Goal: Book appointment/travel/reservation

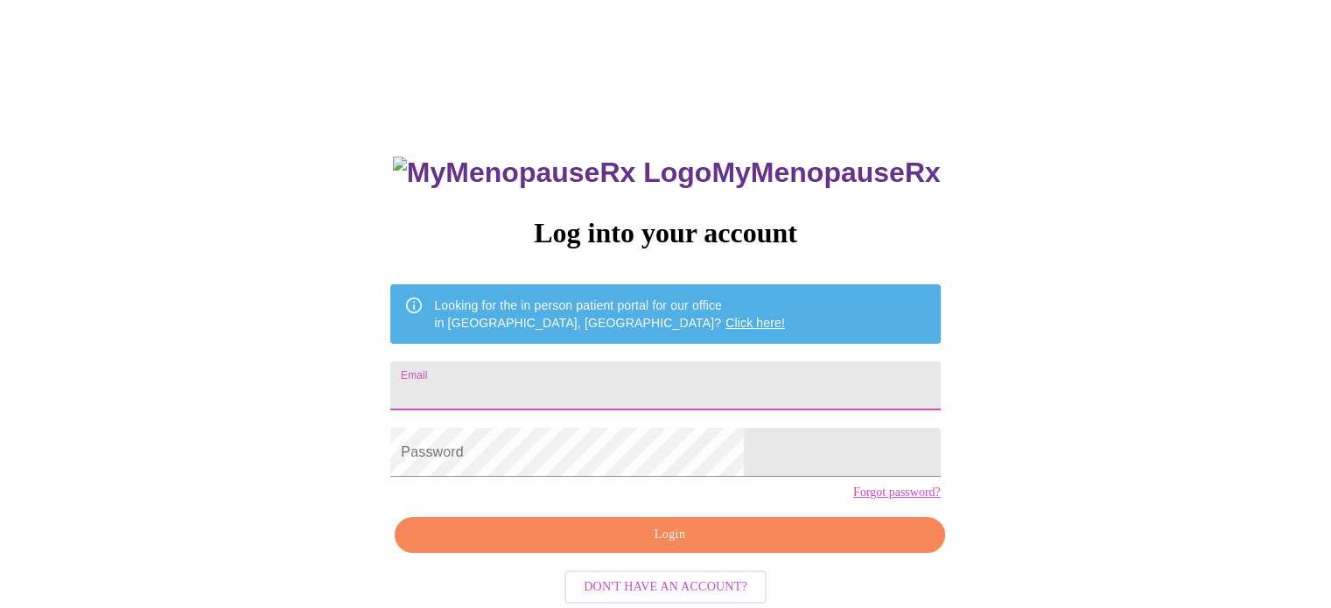
click at [530, 377] on input "Email" at bounding box center [665, 385] width 550 height 49
click at [536, 384] on input "Email" at bounding box center [665, 385] width 550 height 49
type input "[EMAIL_ADDRESS][DOMAIN_NAME]"
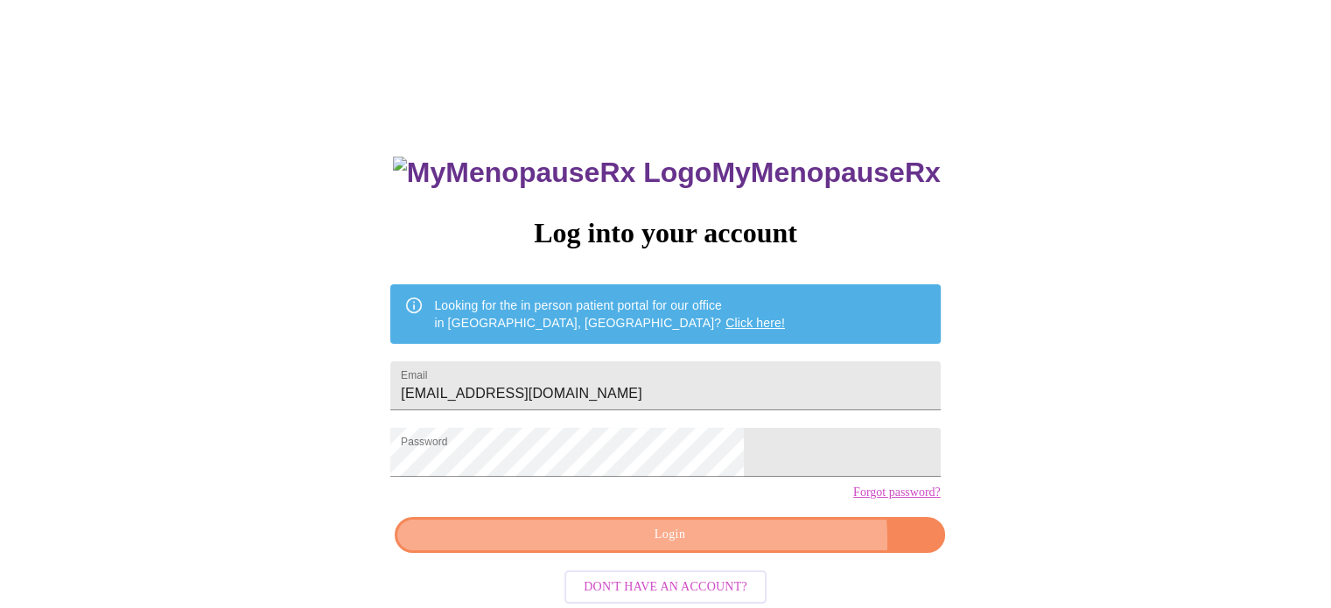
click at [739, 546] on span "Login" at bounding box center [669, 535] width 509 height 22
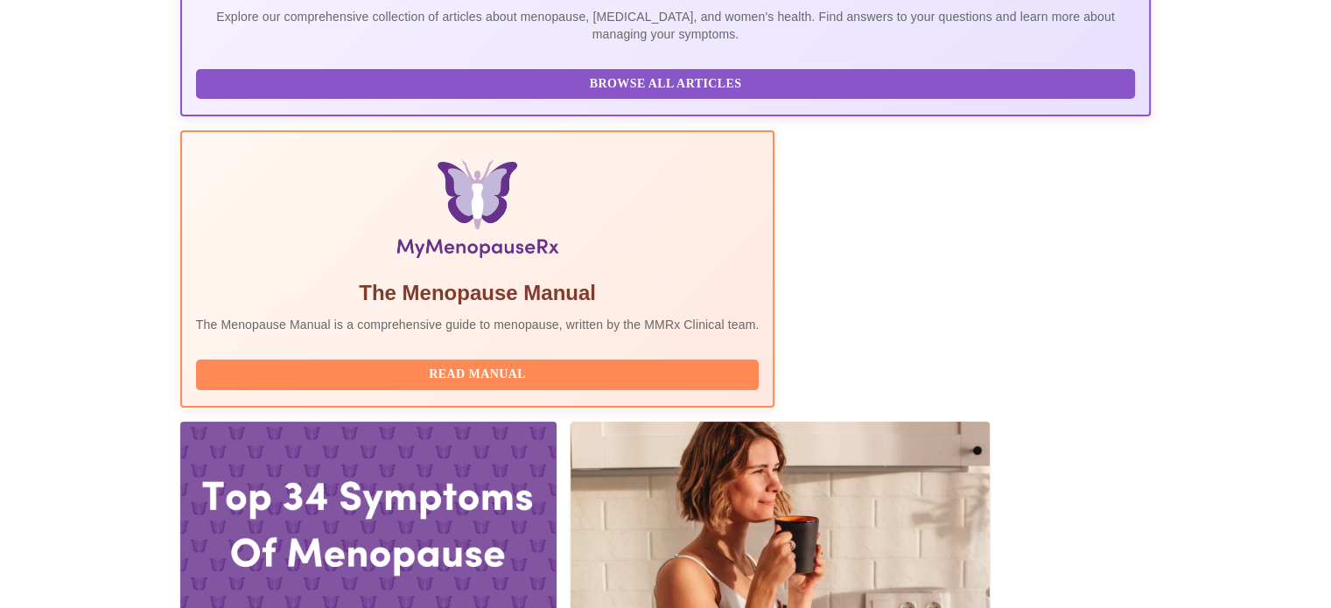
scroll to position [438, 0]
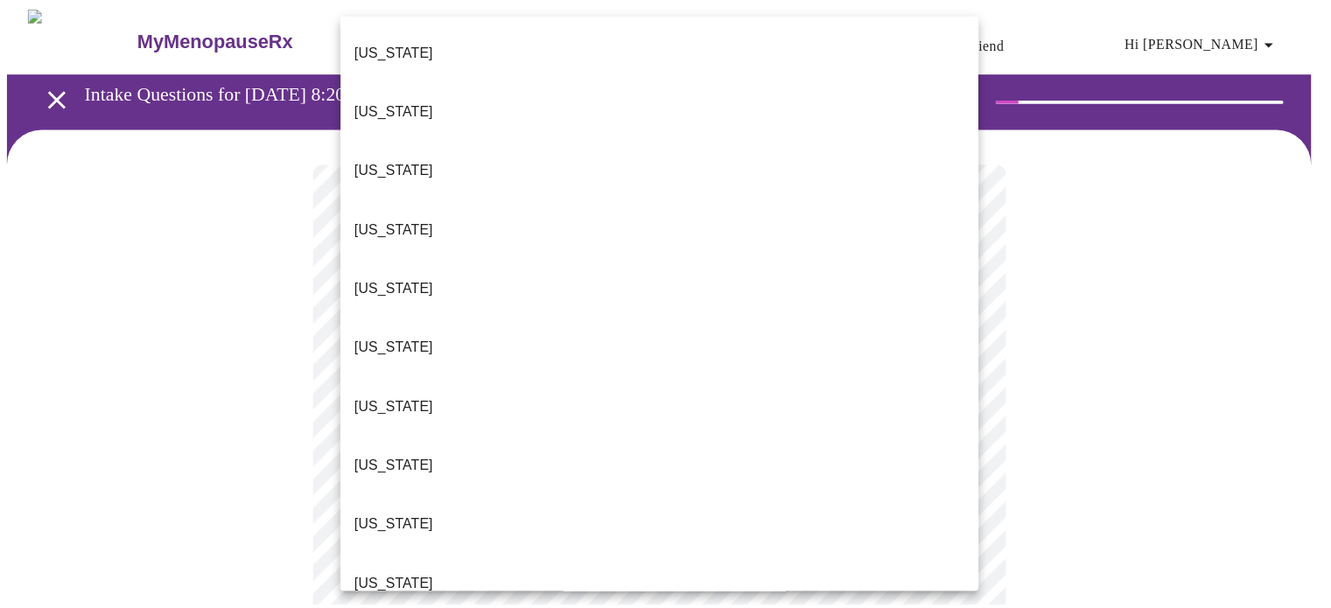
scroll to position [88, 0]
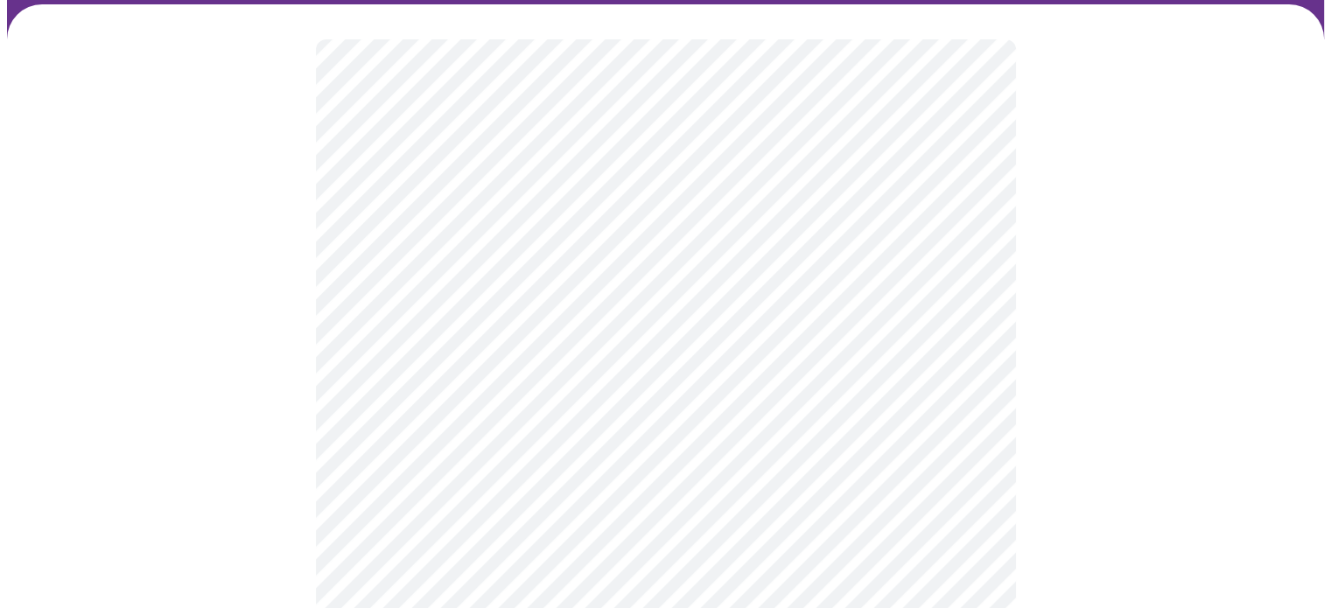
scroll to position [175, 0]
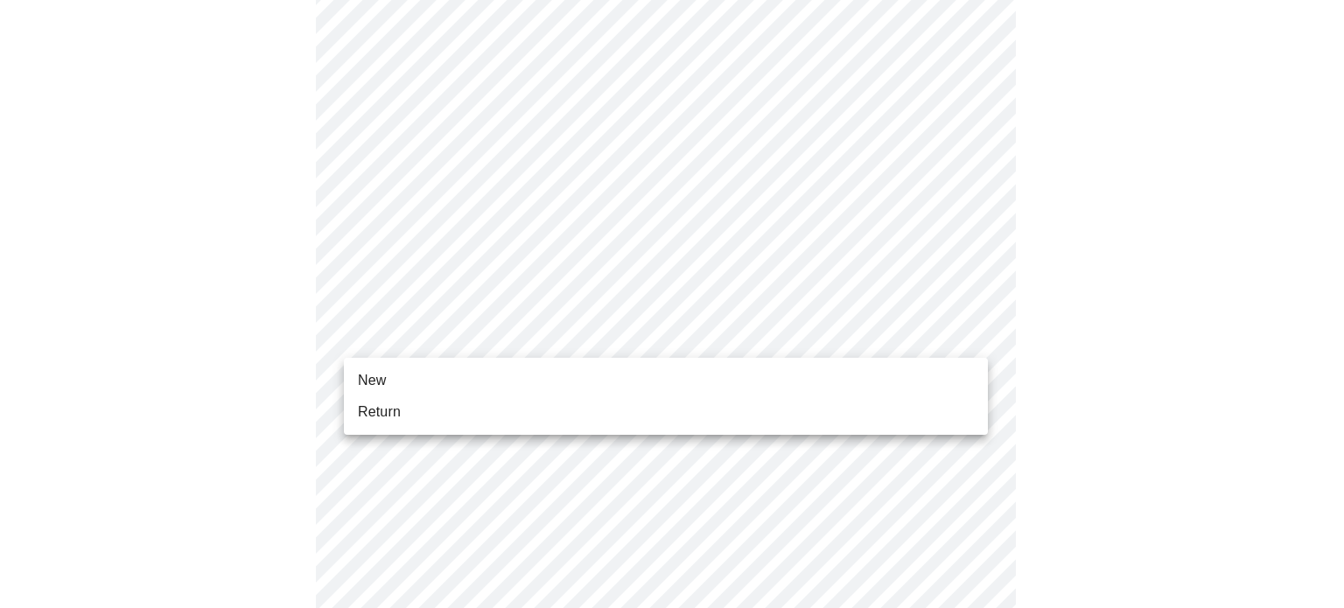
click at [387, 412] on span "Return" at bounding box center [379, 412] width 43 height 21
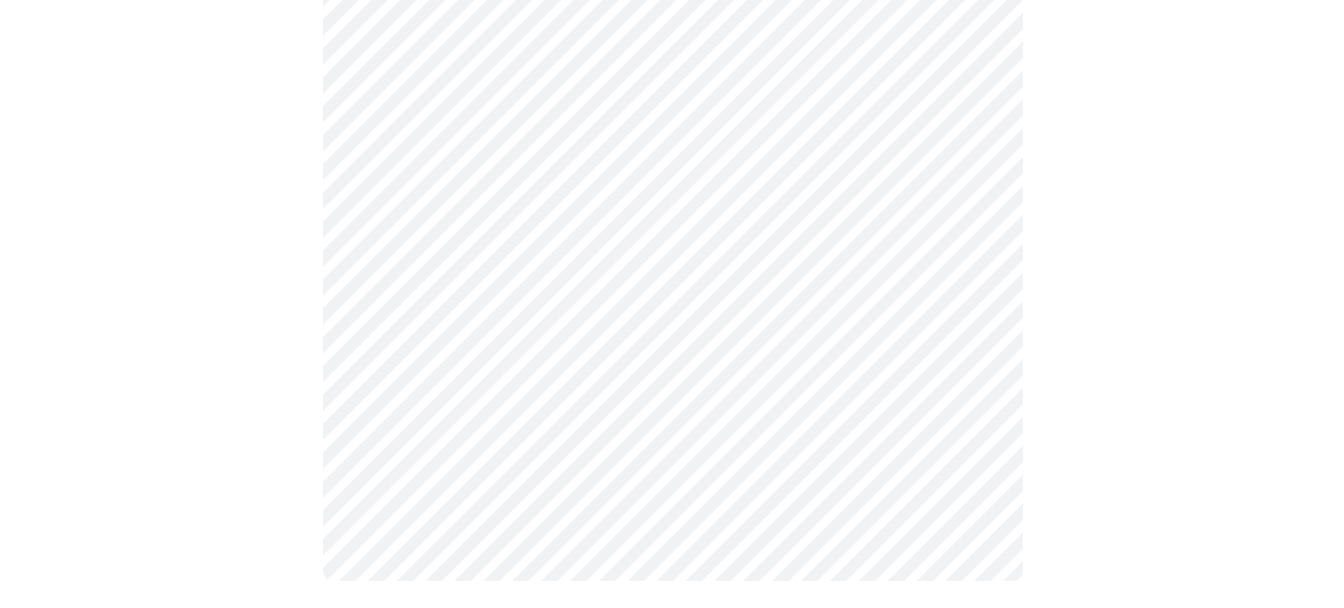
scroll to position [0, 0]
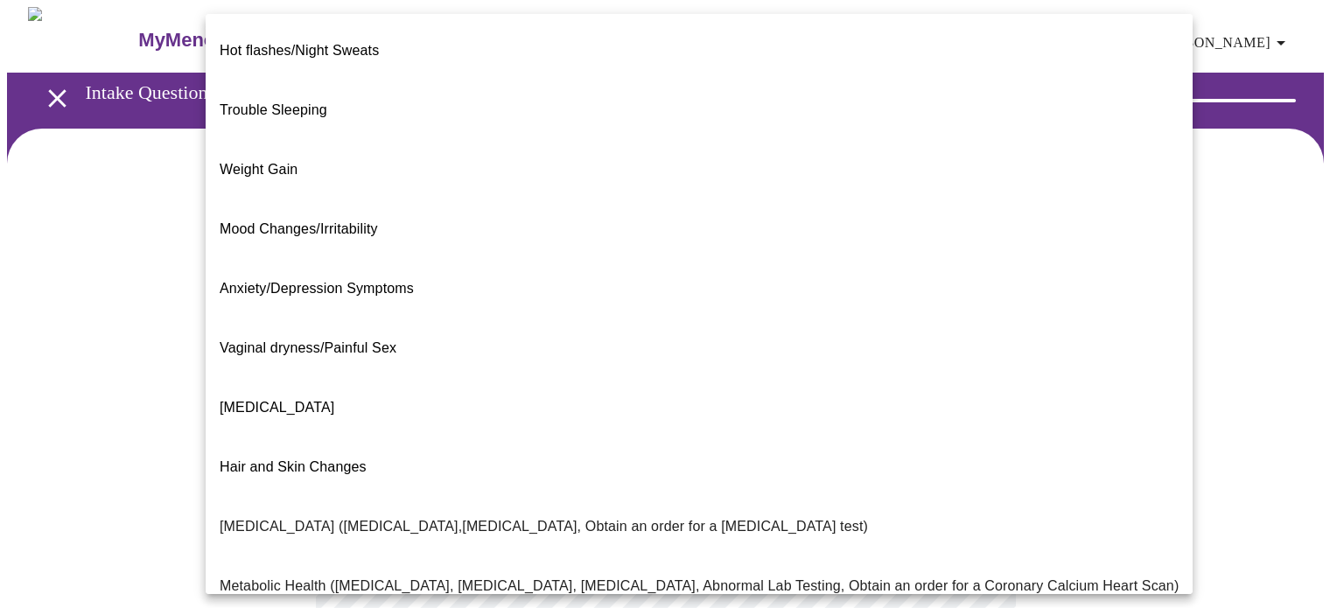
click at [539, 361] on body "MyMenopauseRx Appointments Messaging Labs 1 Uploads Medications Community Refer…" at bounding box center [672, 532] width 1330 height 1051
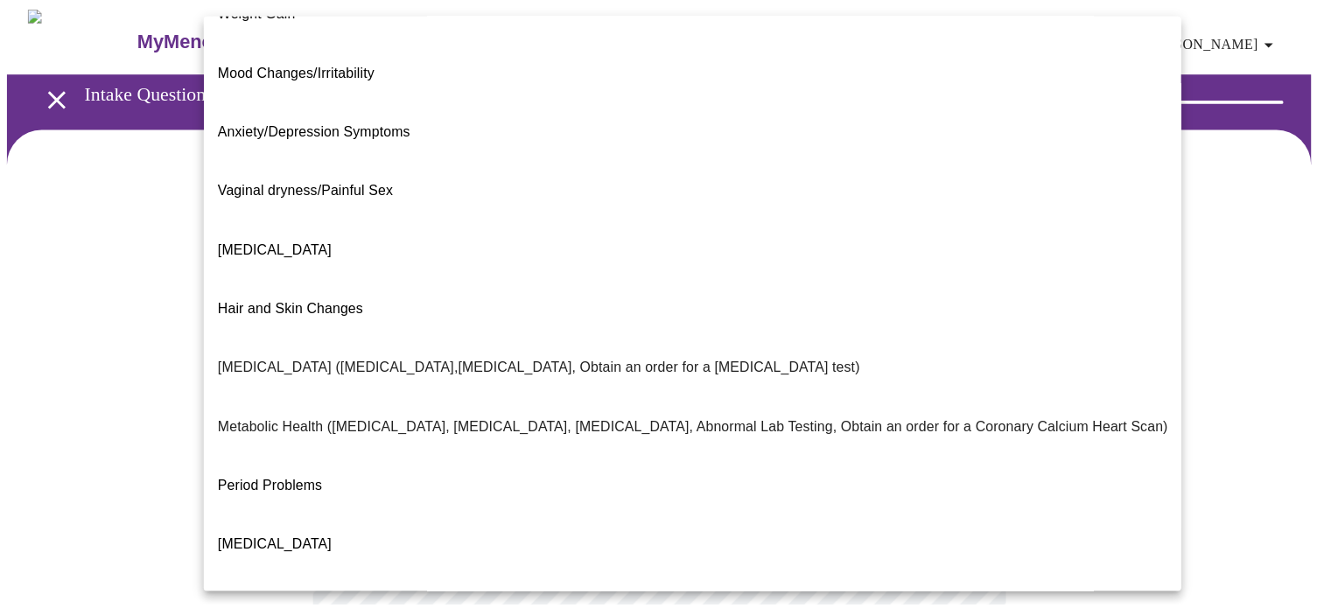
scroll to position [298, 0]
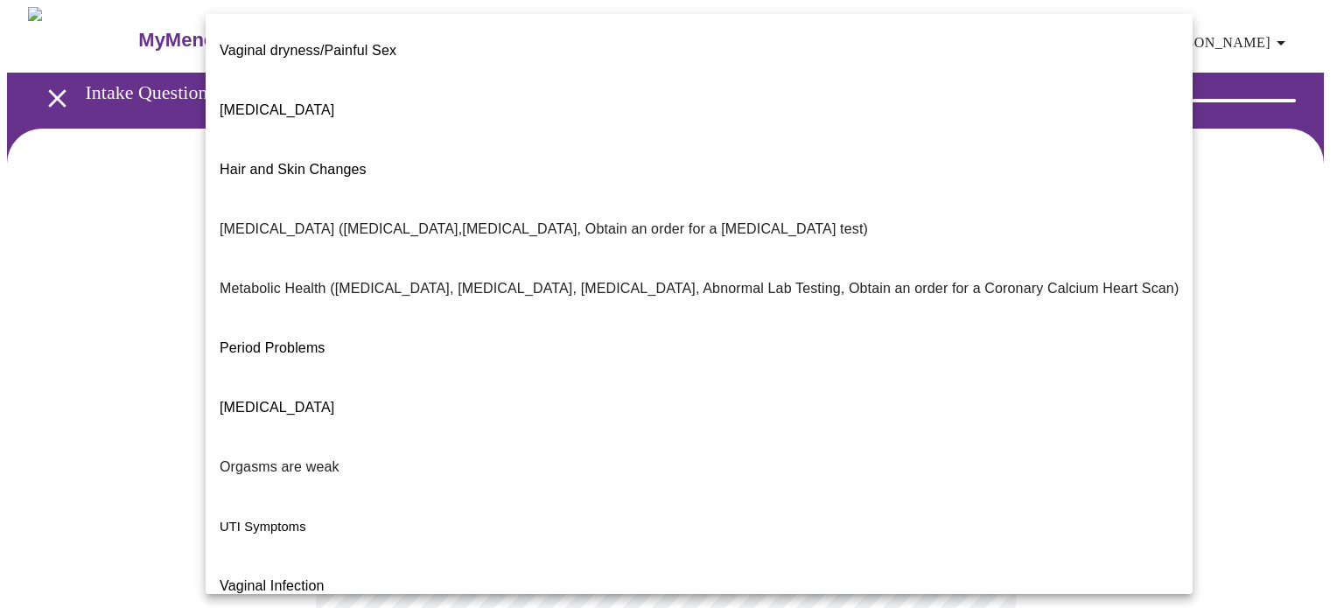
click at [272, 520] on span "UTI Symptoms" at bounding box center [263, 527] width 87 height 14
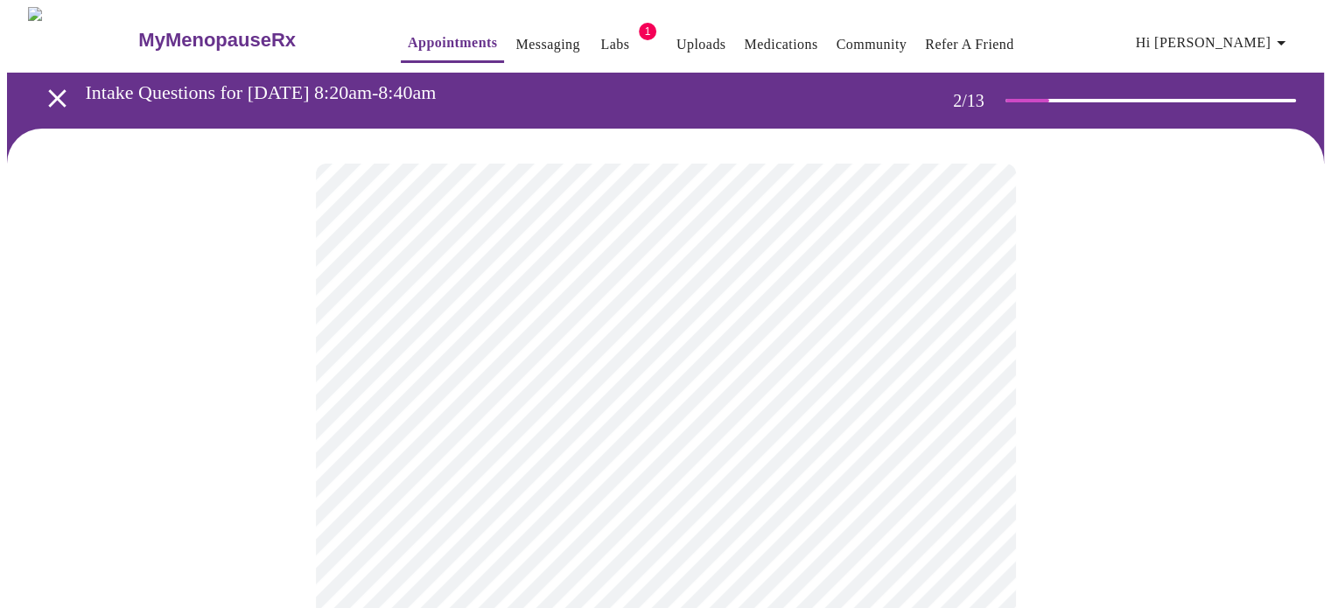
scroll to position [175, 0]
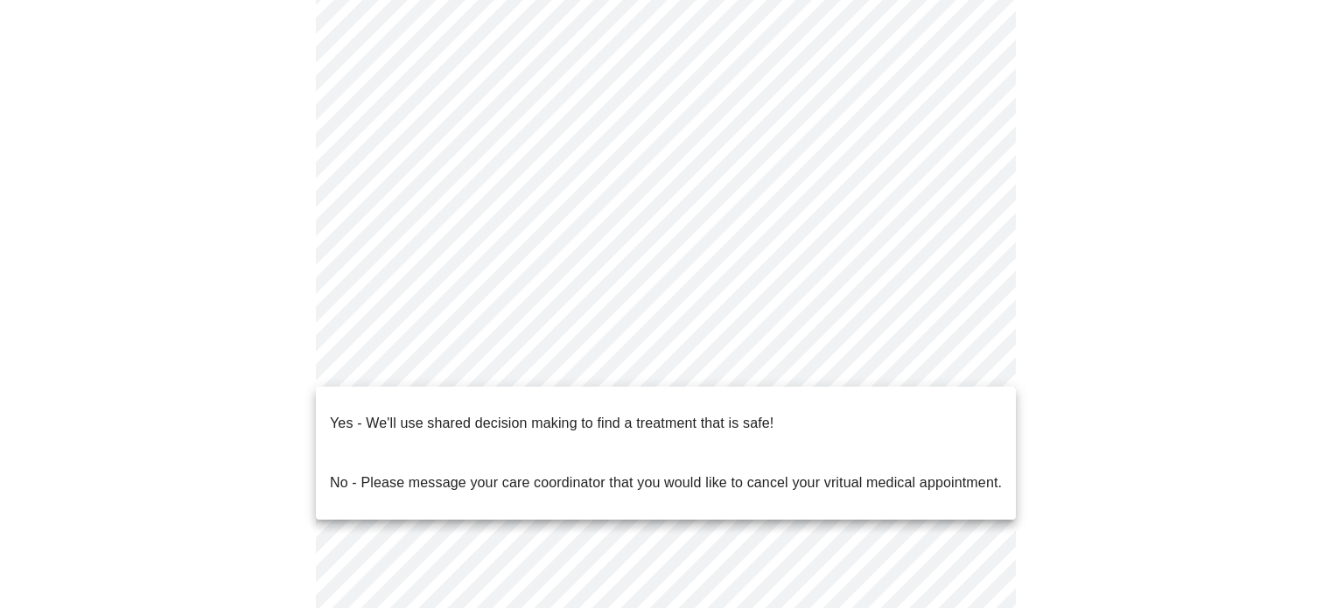
click at [522, 361] on body "MyMenopauseRx Appointments Messaging Labs 1 Uploads Medications Community Refer…" at bounding box center [672, 352] width 1330 height 1040
click at [498, 413] on p "Yes - We'll use shared decision making to find a treatment that is safe!" at bounding box center [552, 423] width 444 height 21
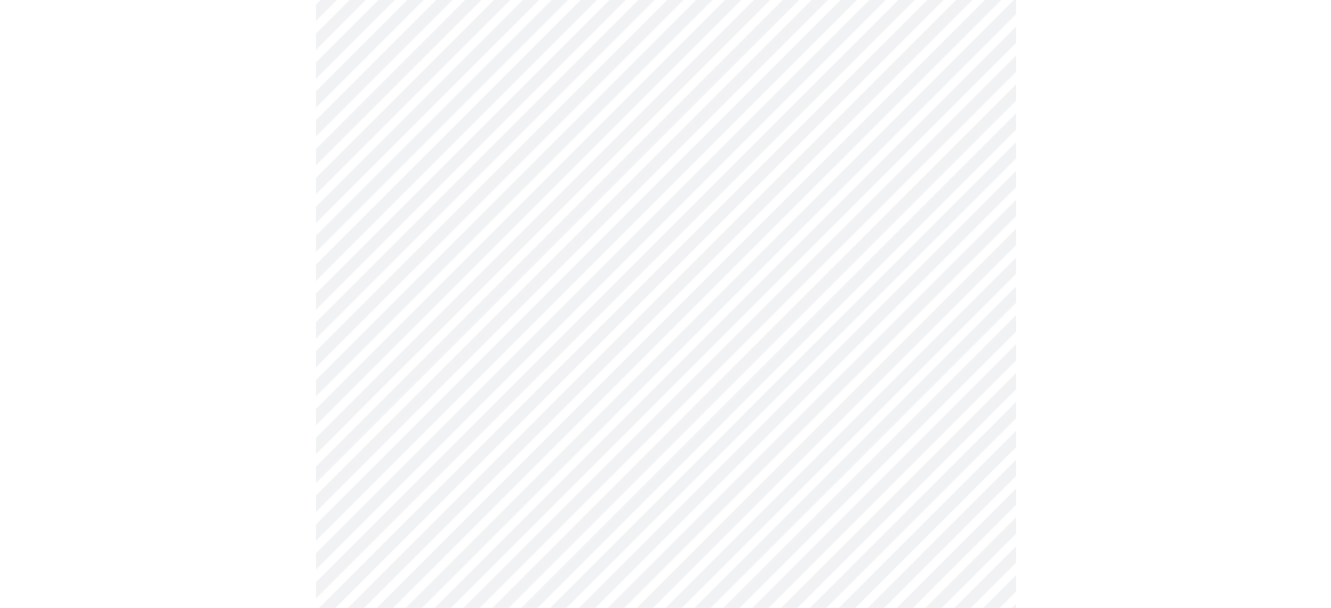
scroll to position [350, 0]
click at [259, 342] on div at bounding box center [665, 233] width 1317 height 909
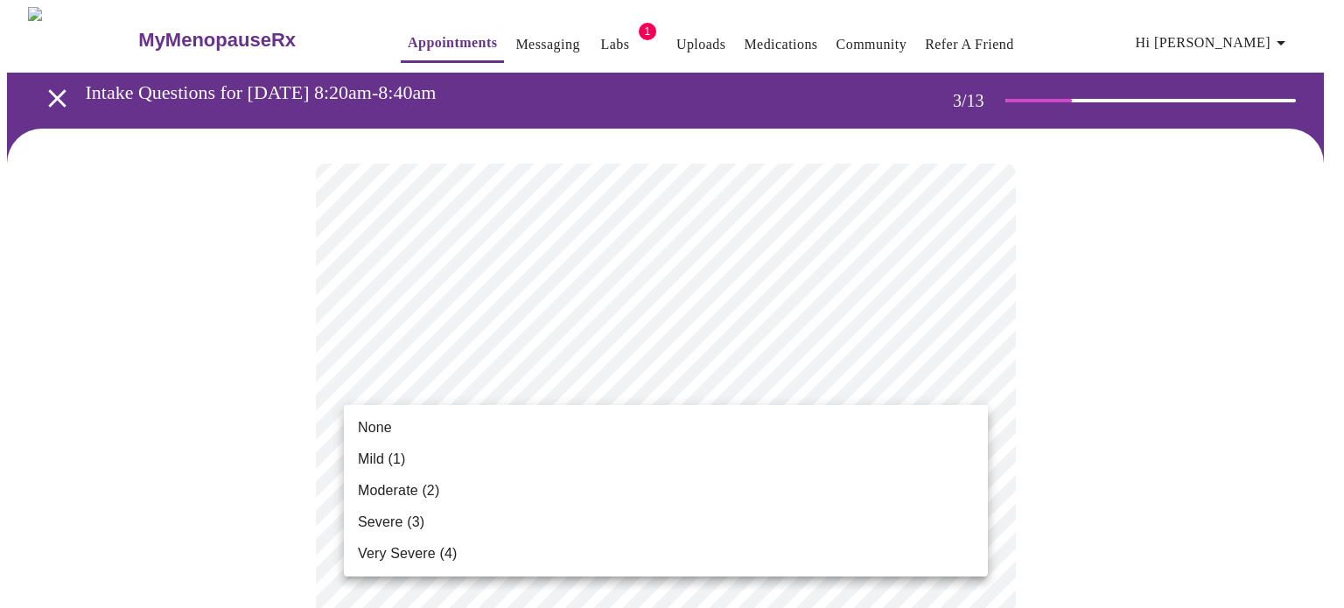
click at [368, 465] on span "Mild (1)" at bounding box center [382, 459] width 48 height 21
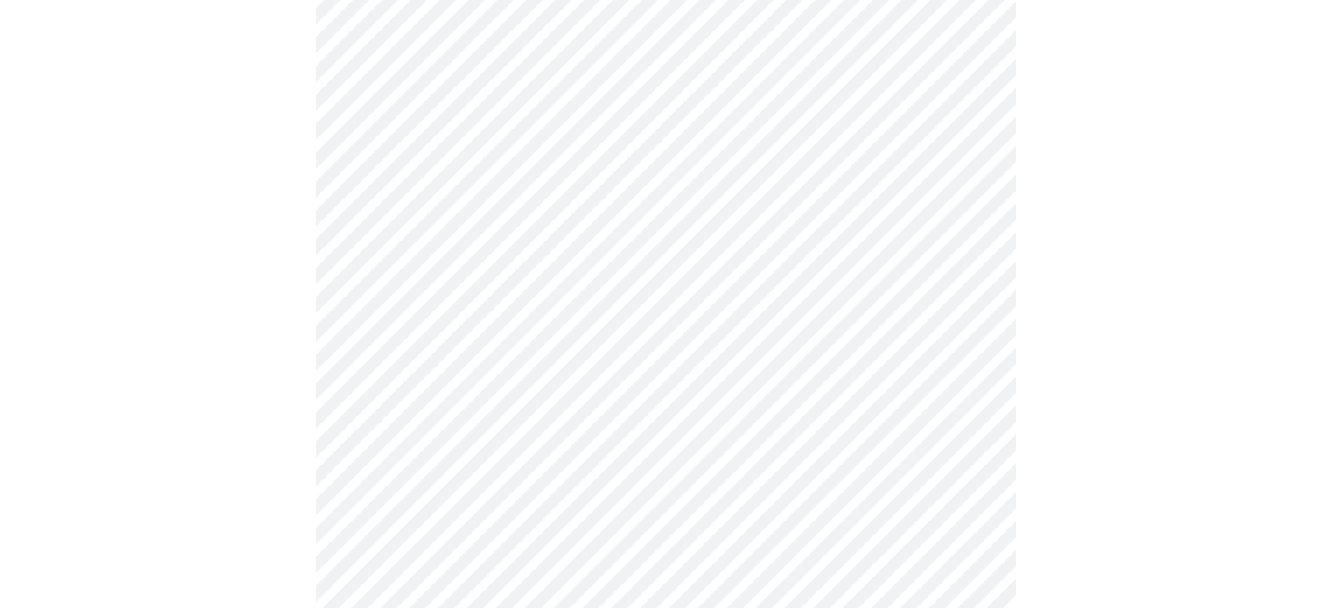
scroll to position [263, 0]
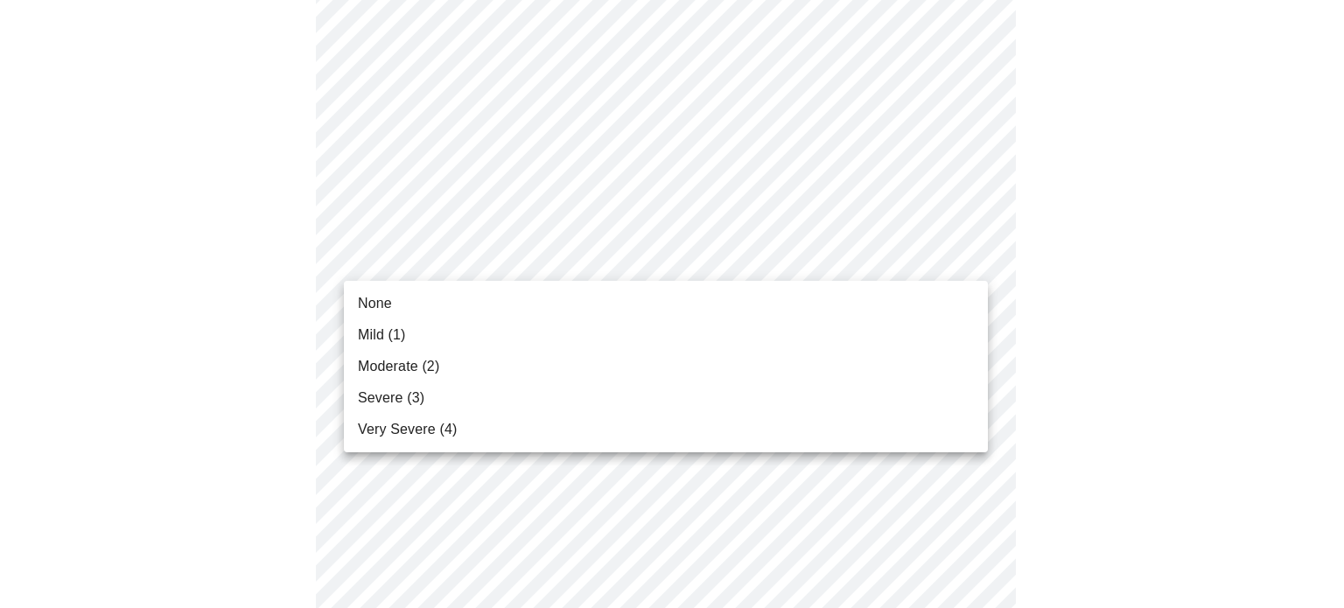
click at [382, 333] on span "Mild (1)" at bounding box center [382, 335] width 48 height 21
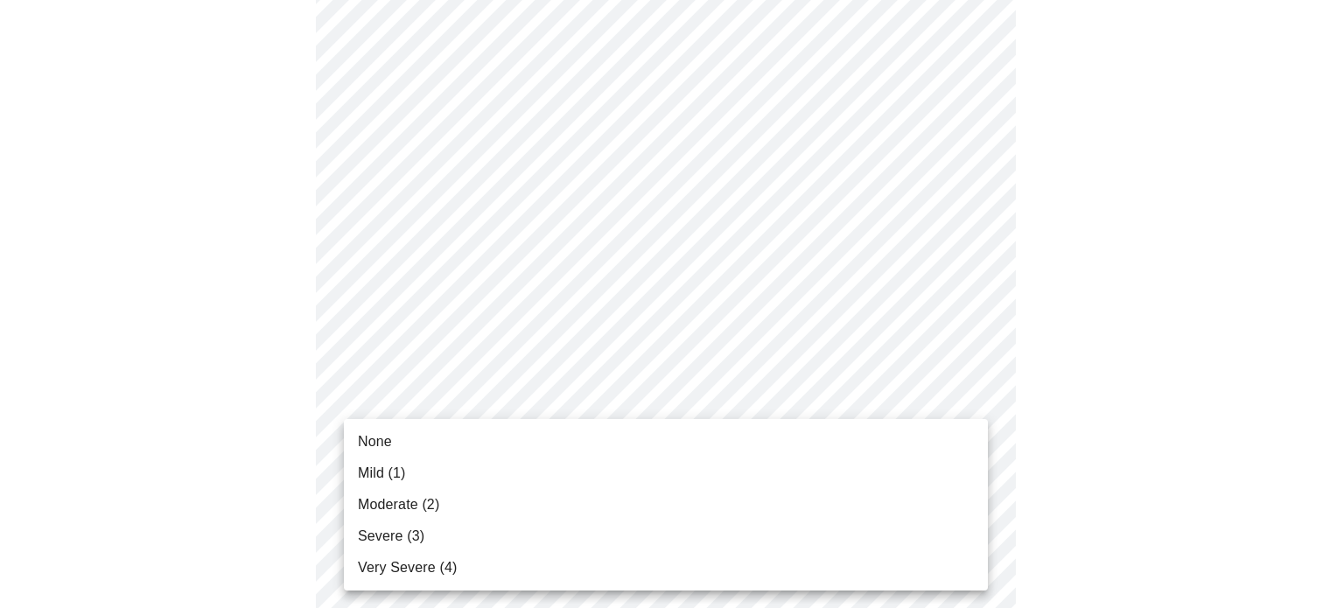
click at [400, 442] on li "None" at bounding box center [666, 442] width 644 height 32
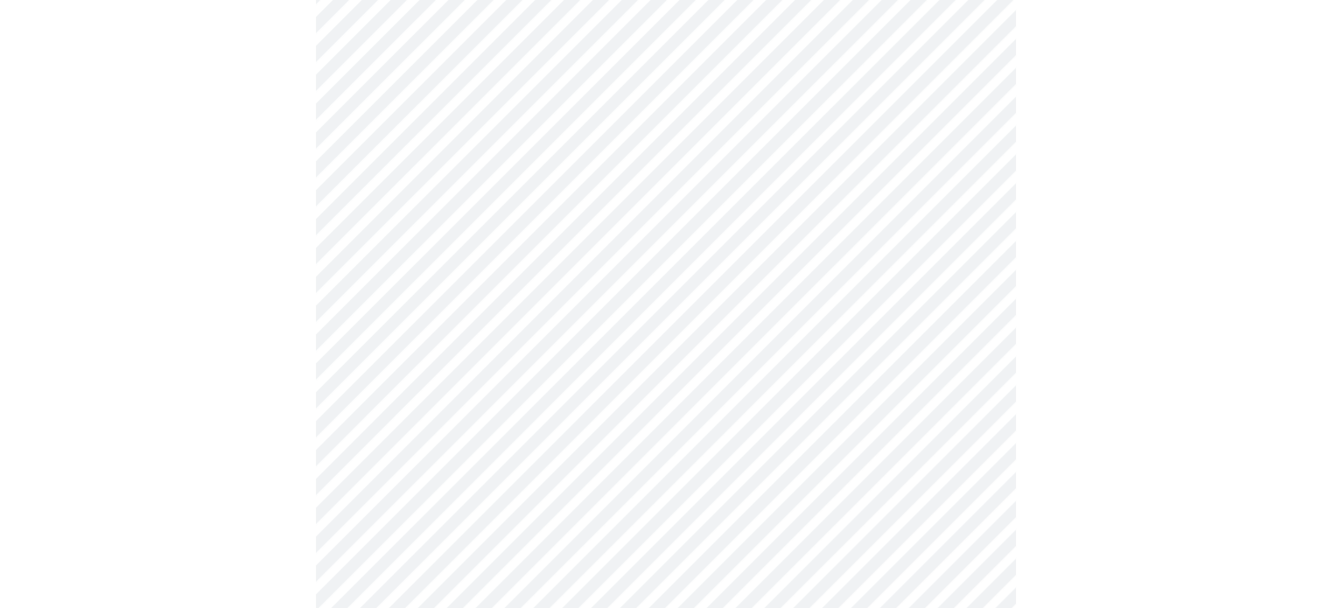
scroll to position [438, 0]
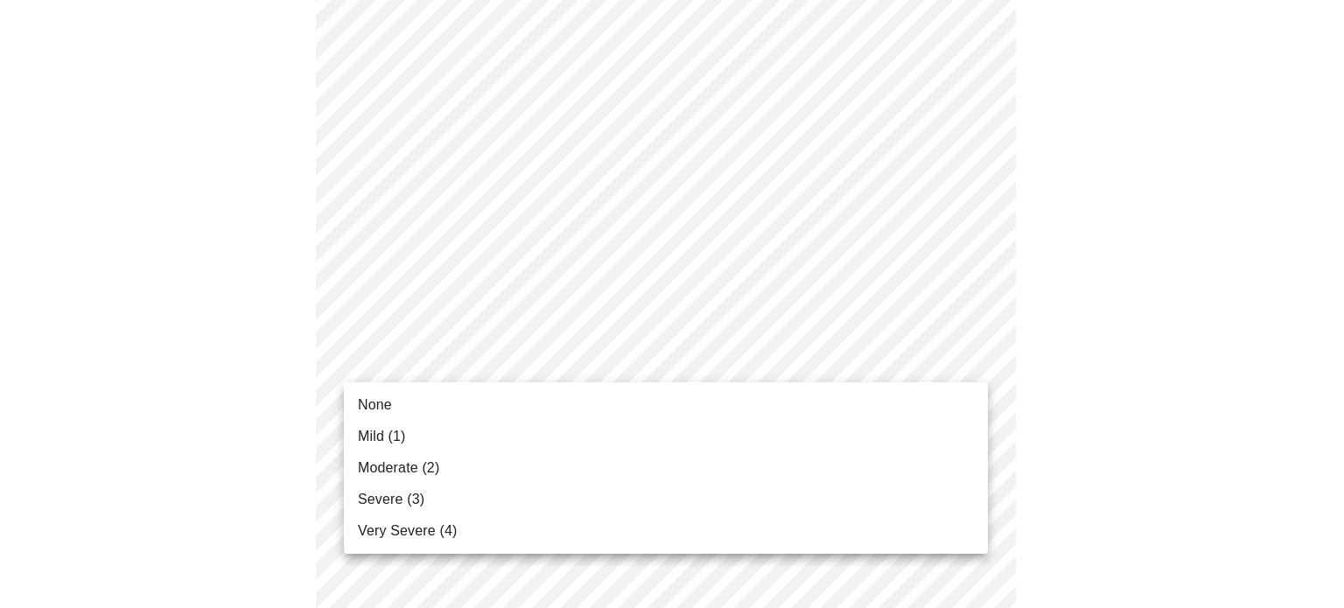
click at [381, 403] on span "None" at bounding box center [375, 405] width 34 height 21
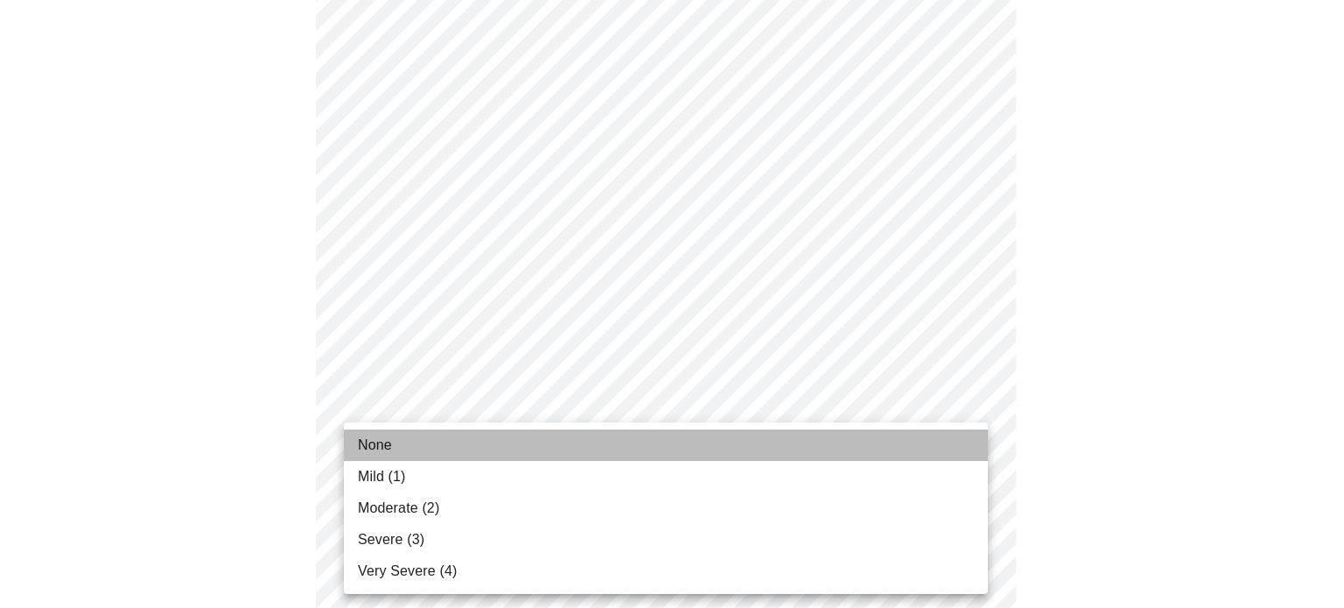
click at [396, 445] on li "None" at bounding box center [666, 446] width 644 height 32
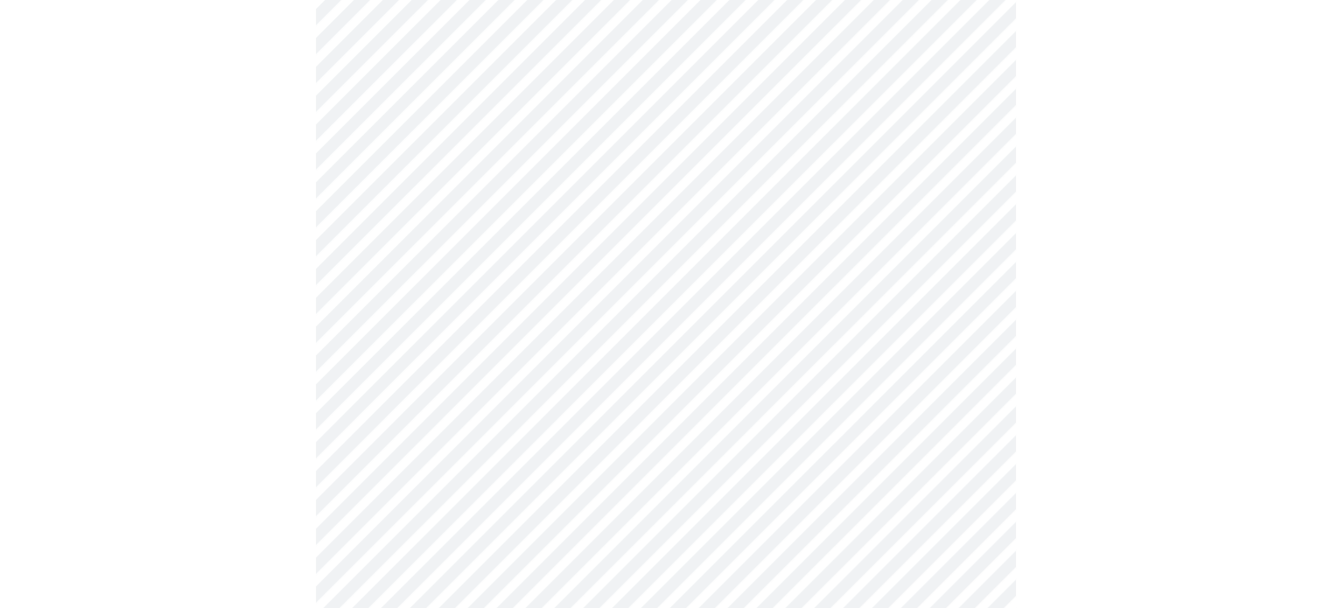
scroll to position [613, 0]
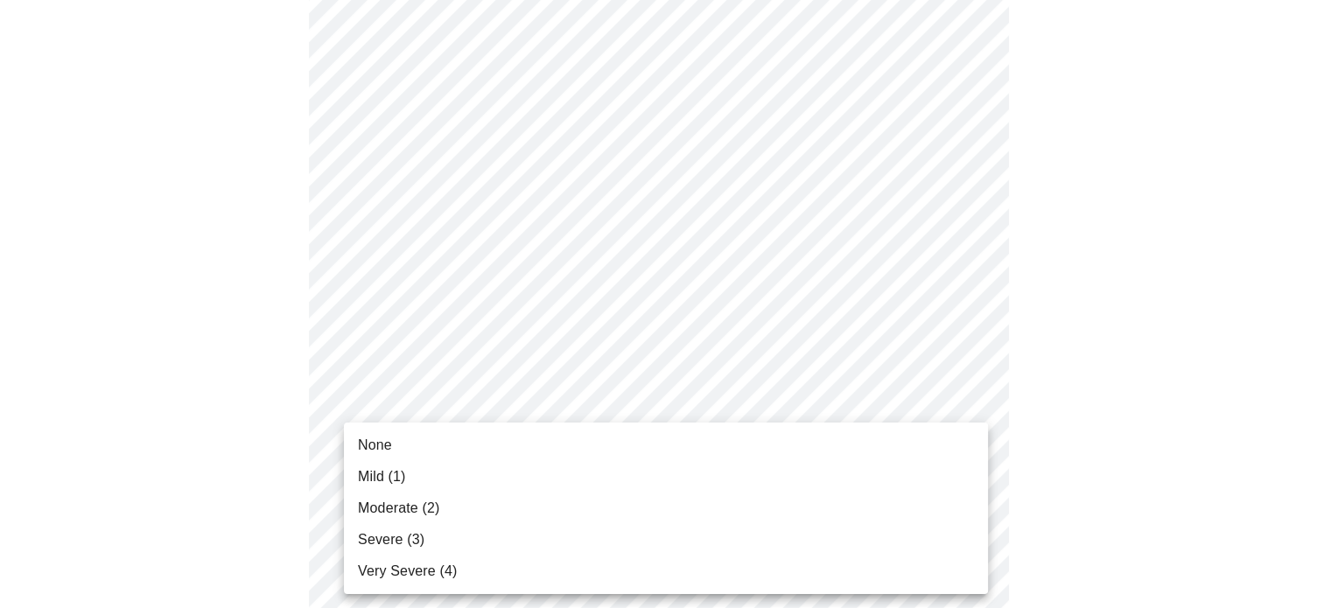
click at [478, 410] on body "MyMenopauseRx Appointments Messaging Labs 1 Uploads Medications Community Refer…" at bounding box center [665, 496] width 1317 height 2204
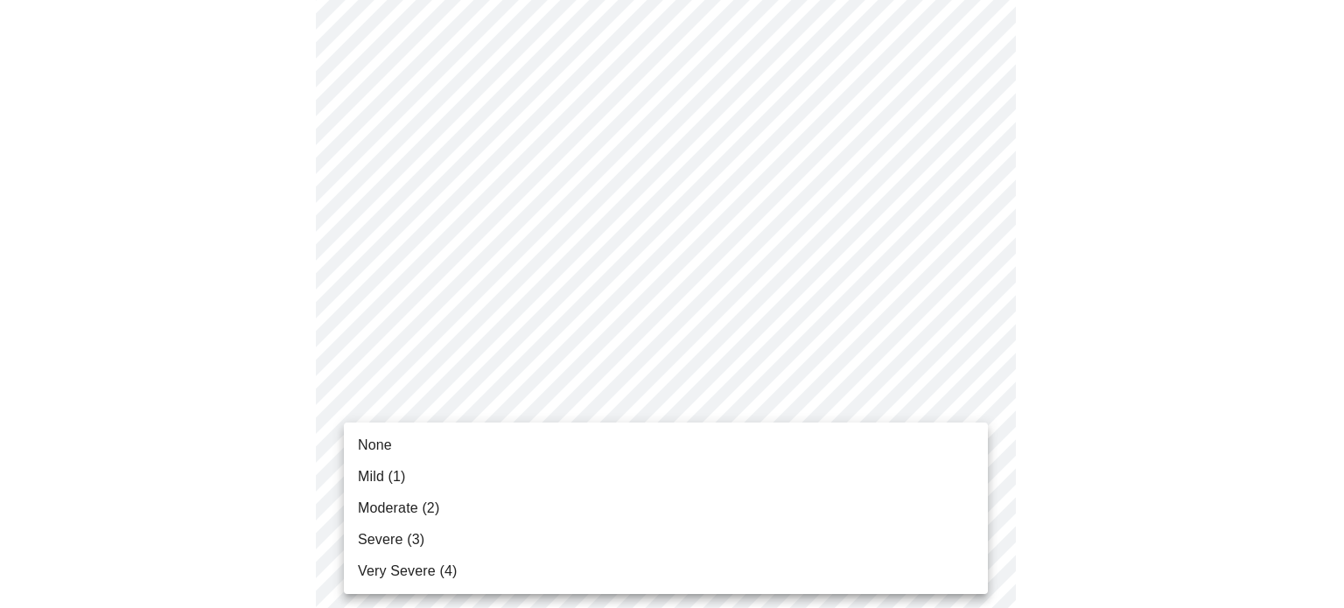
click at [359, 440] on span "None" at bounding box center [375, 445] width 34 height 21
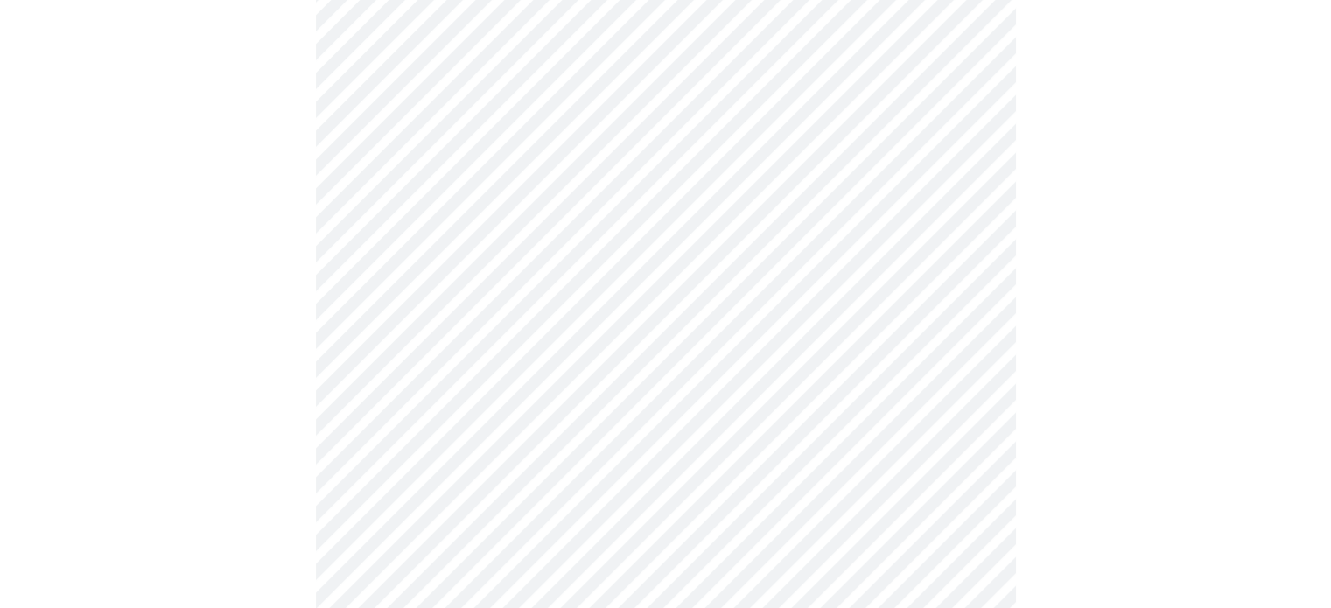
scroll to position [788, 0]
click at [434, 370] on body "MyMenopauseRx Appointments Messaging Labs 1 Uploads Medications Community Refer…" at bounding box center [665, 309] width 1317 height 2180
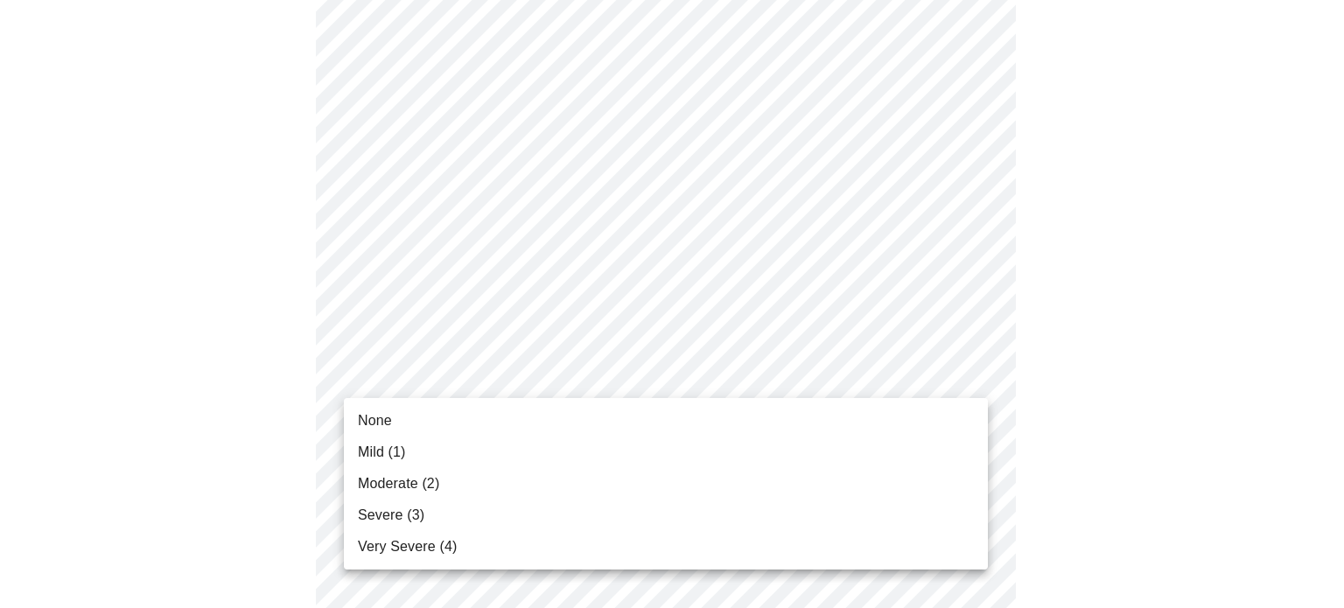
click at [391, 420] on span "None" at bounding box center [375, 420] width 34 height 21
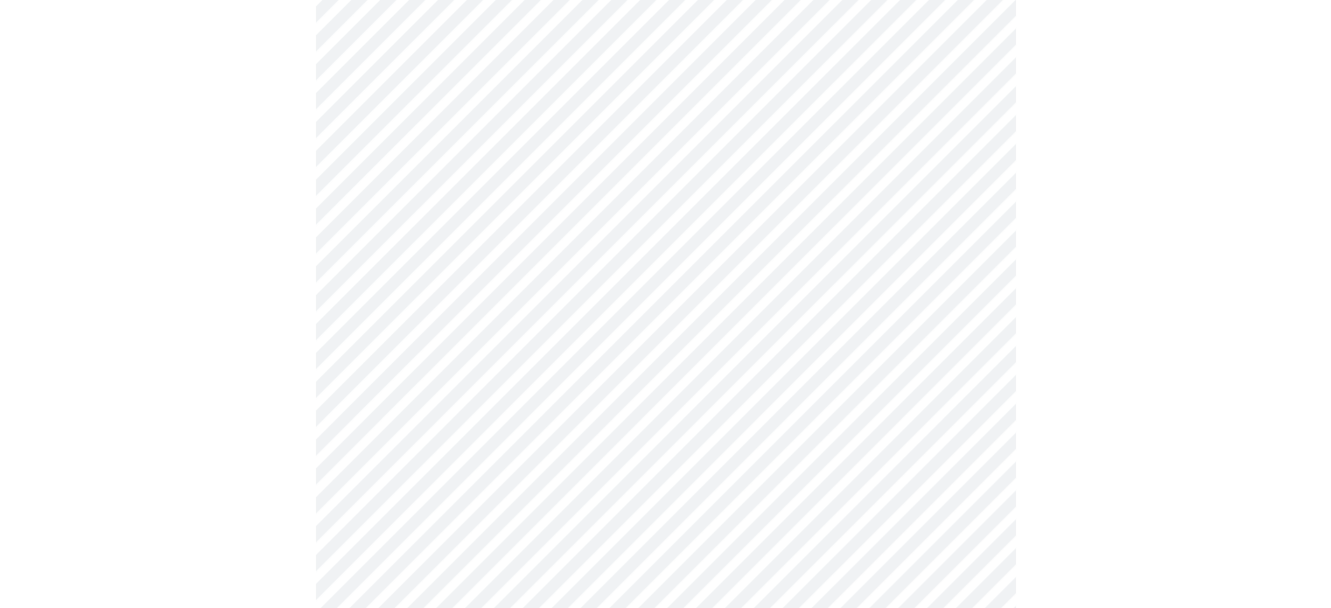
scroll to position [963, 0]
click at [486, 332] on body "MyMenopauseRx Appointments Messaging Labs 1 Uploads Medications Community Refer…" at bounding box center [665, 121] width 1317 height 2155
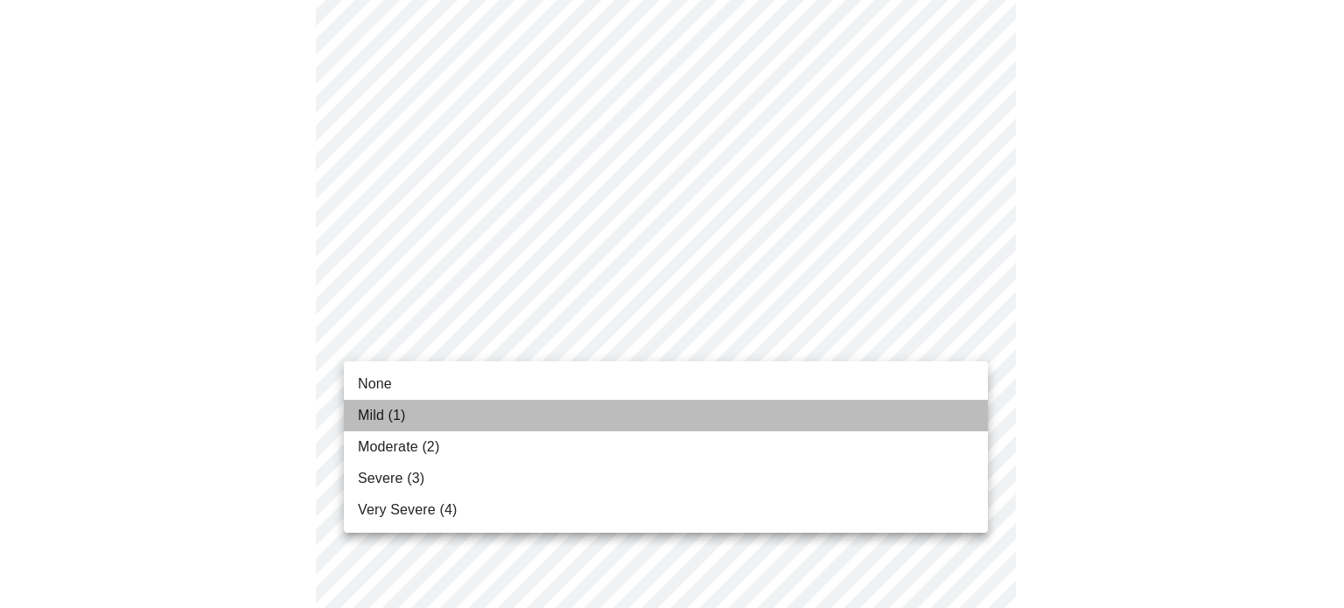
click at [388, 409] on span "Mild (1)" at bounding box center [382, 415] width 48 height 21
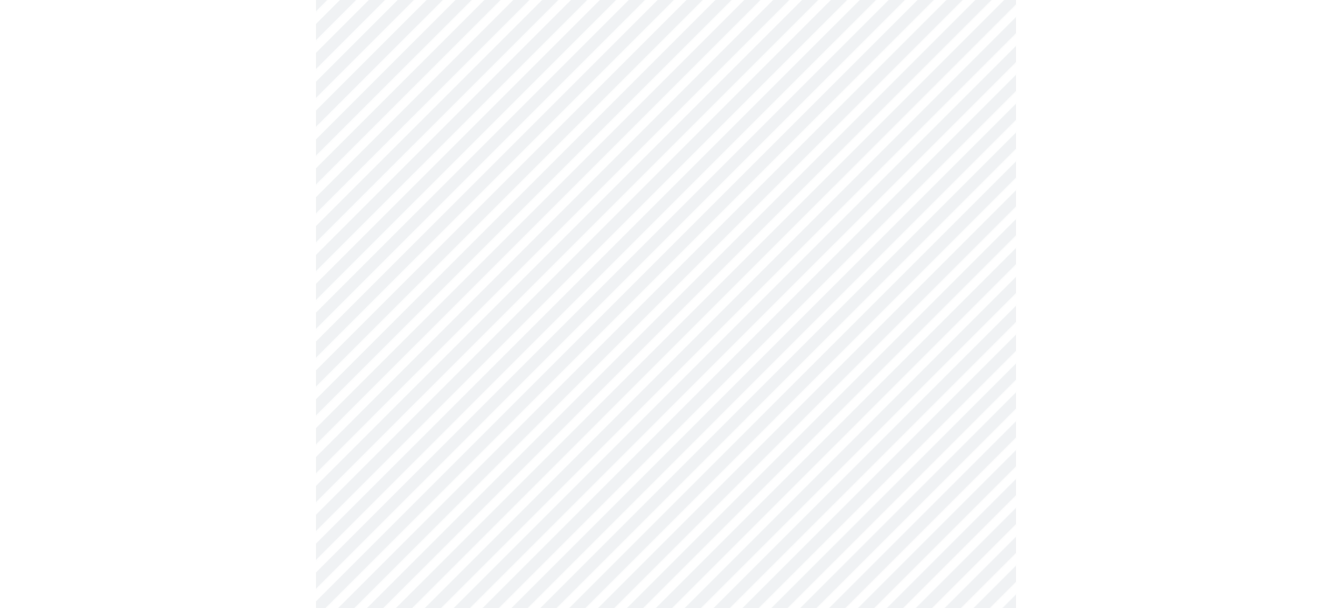
scroll to position [1138, 0]
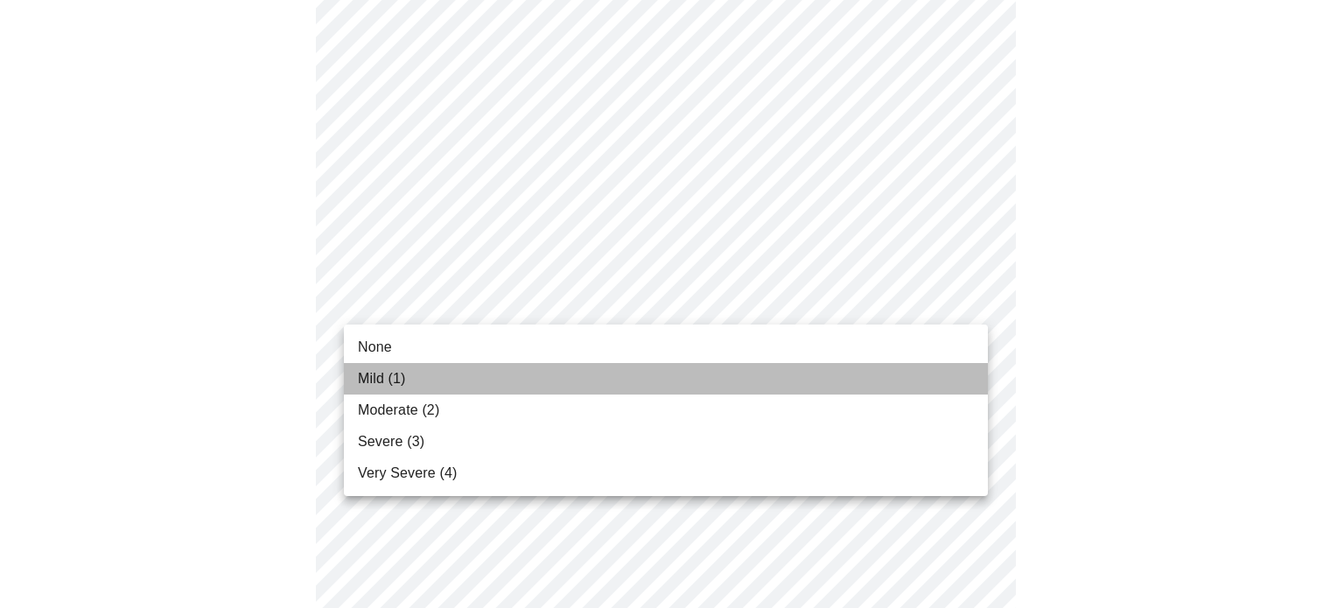
click at [392, 382] on span "Mild (1)" at bounding box center [382, 378] width 48 height 21
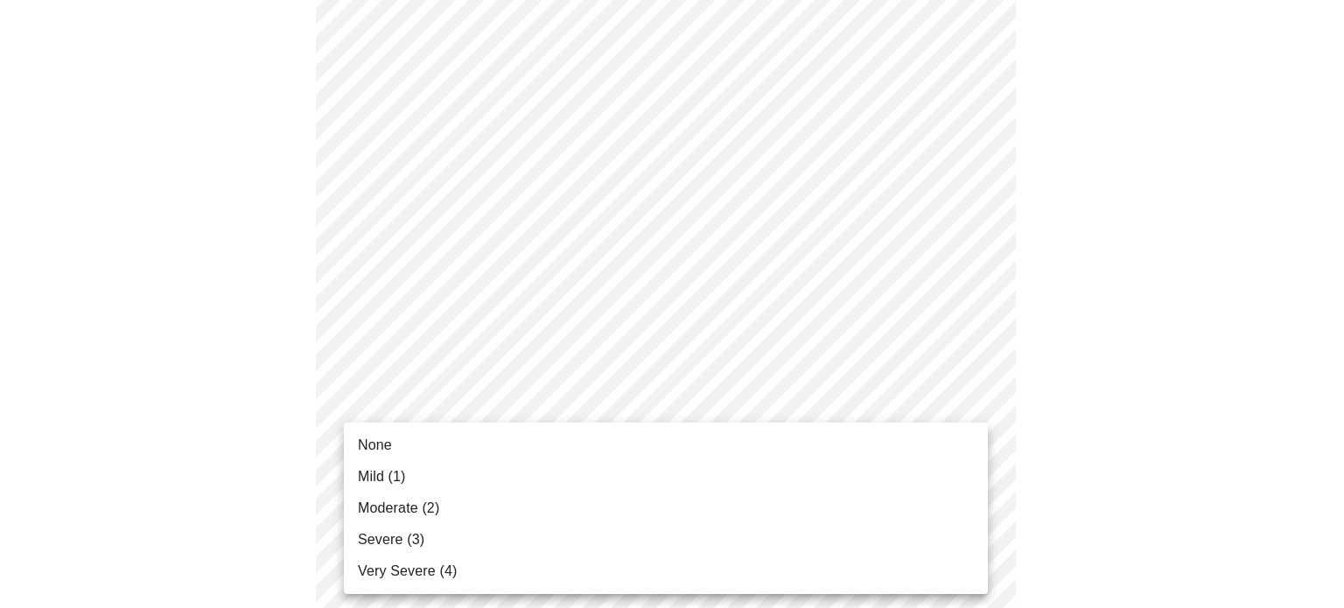
click at [361, 472] on span "Mild (1)" at bounding box center [382, 476] width 48 height 21
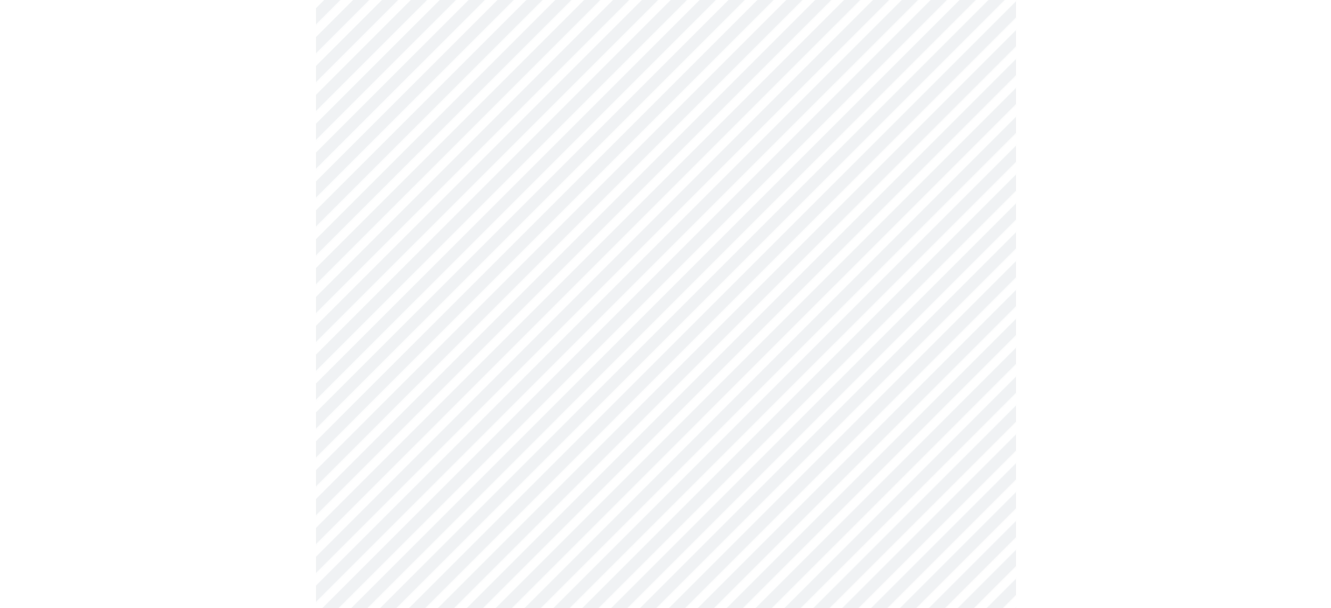
scroll to position [1313, 0]
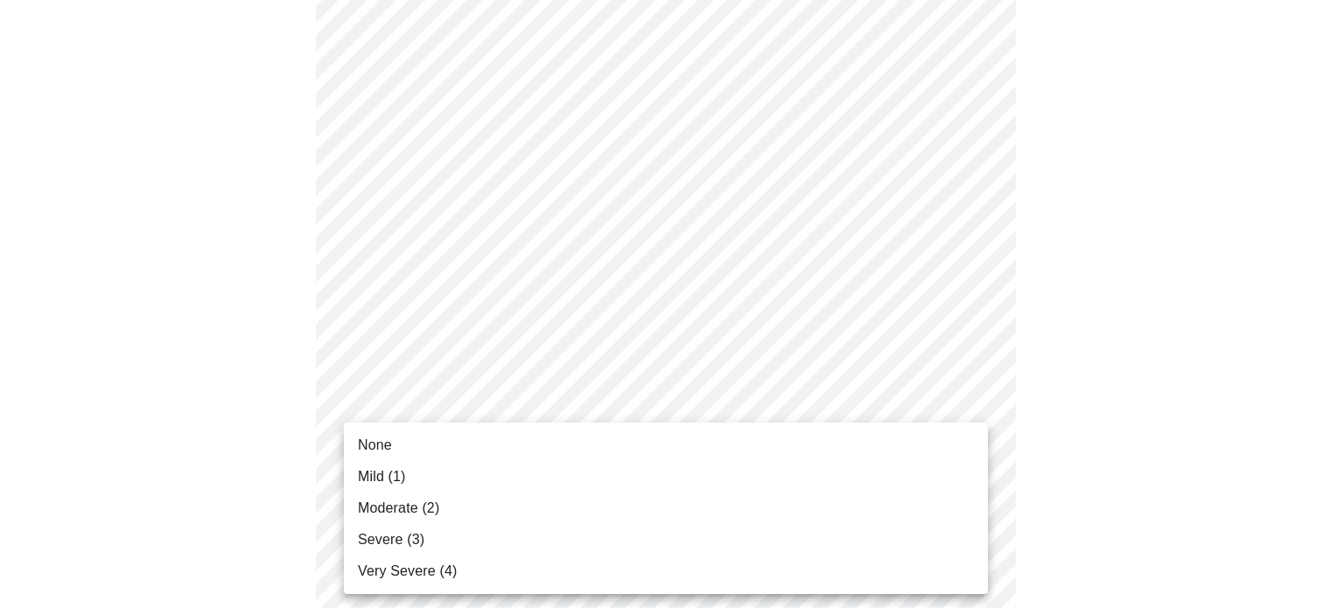
click at [390, 472] on span "Mild (1)" at bounding box center [382, 476] width 48 height 21
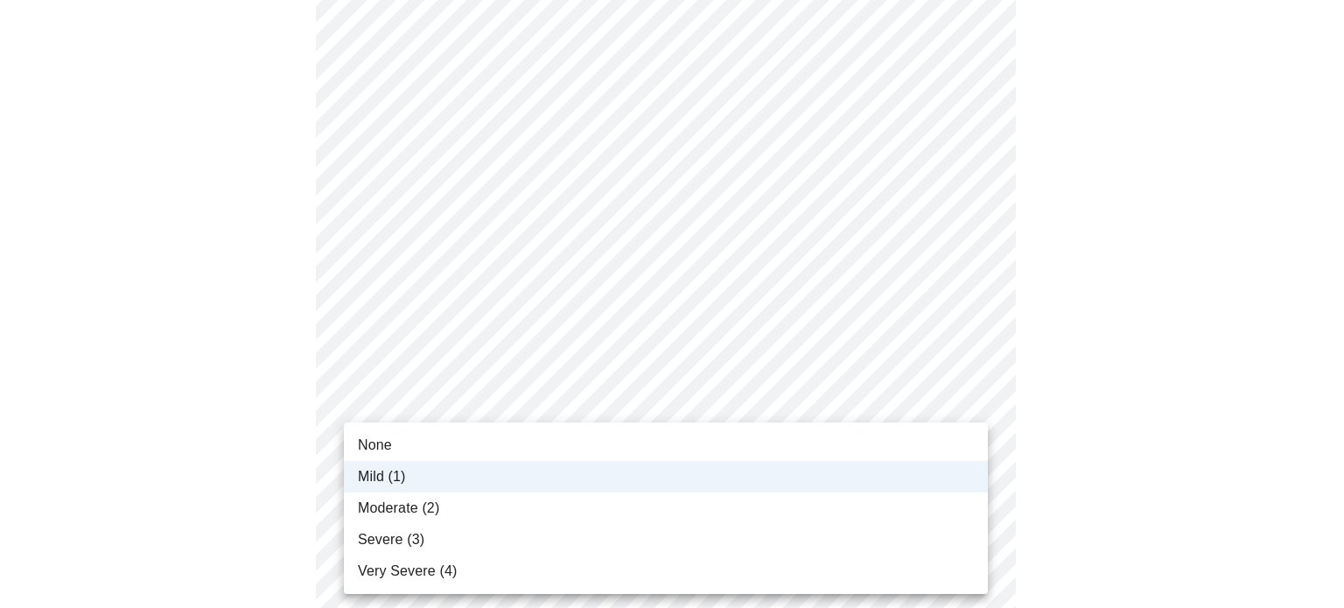
click at [390, 445] on span "None" at bounding box center [375, 445] width 34 height 21
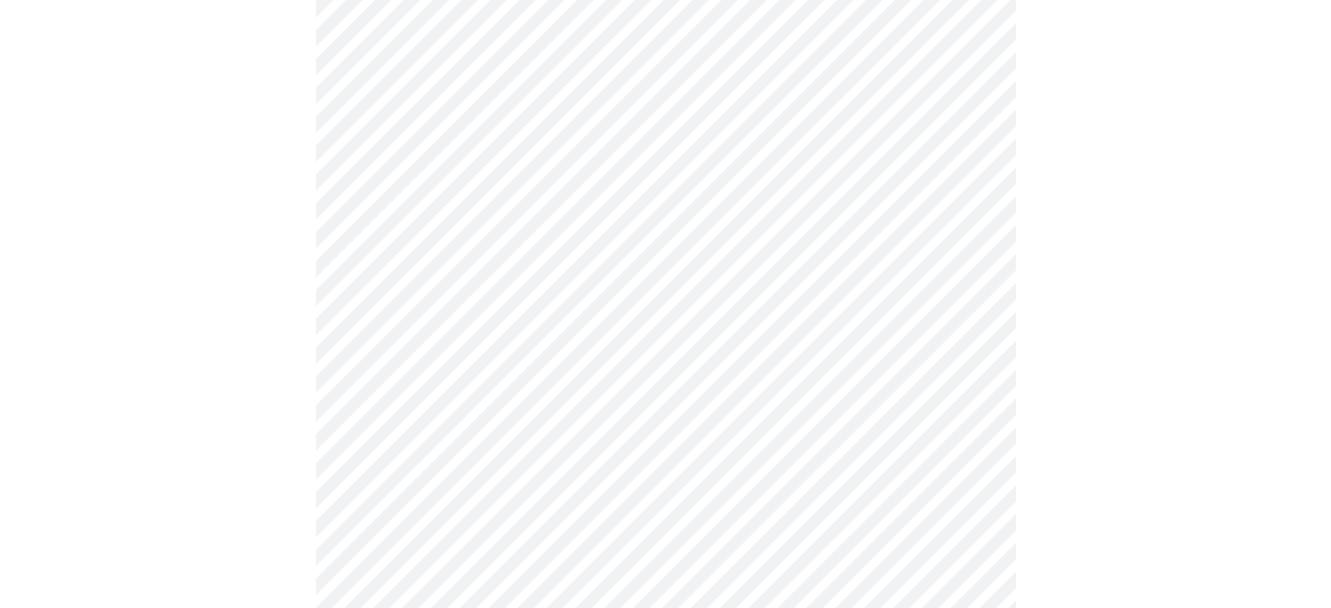
scroll to position [700, 0]
click at [536, 302] on body "MyMenopauseRx Appointments Messaging Labs 1 Uploads Medications Community Refer…" at bounding box center [665, 134] width 1317 height 1655
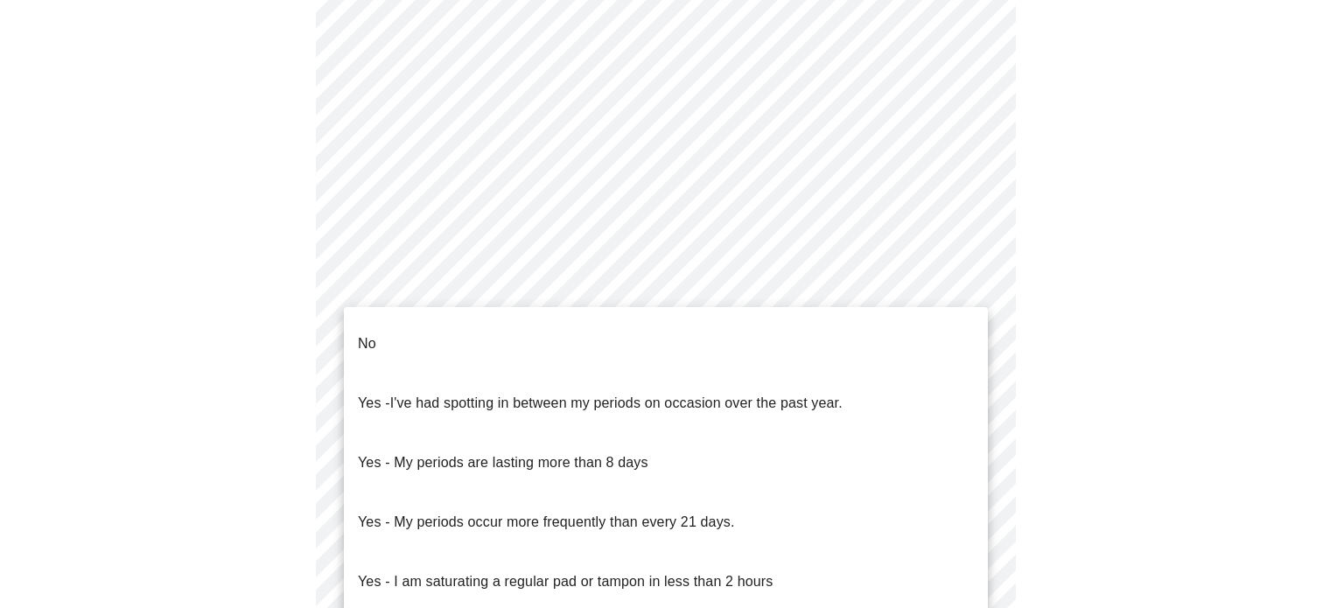
click at [403, 338] on li "No" at bounding box center [666, 344] width 644 height 60
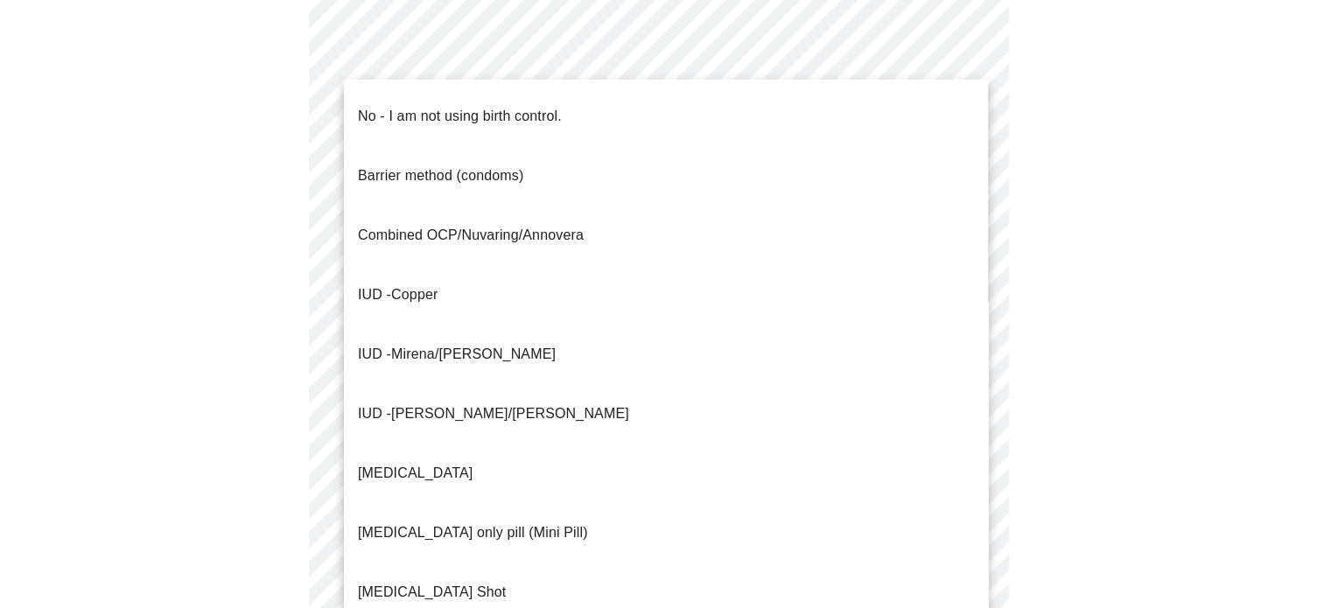
click at [445, 429] on body "MyMenopauseRx Appointments Messaging Labs 1 Uploads Medications Community Refer…" at bounding box center [665, 129] width 1317 height 1644
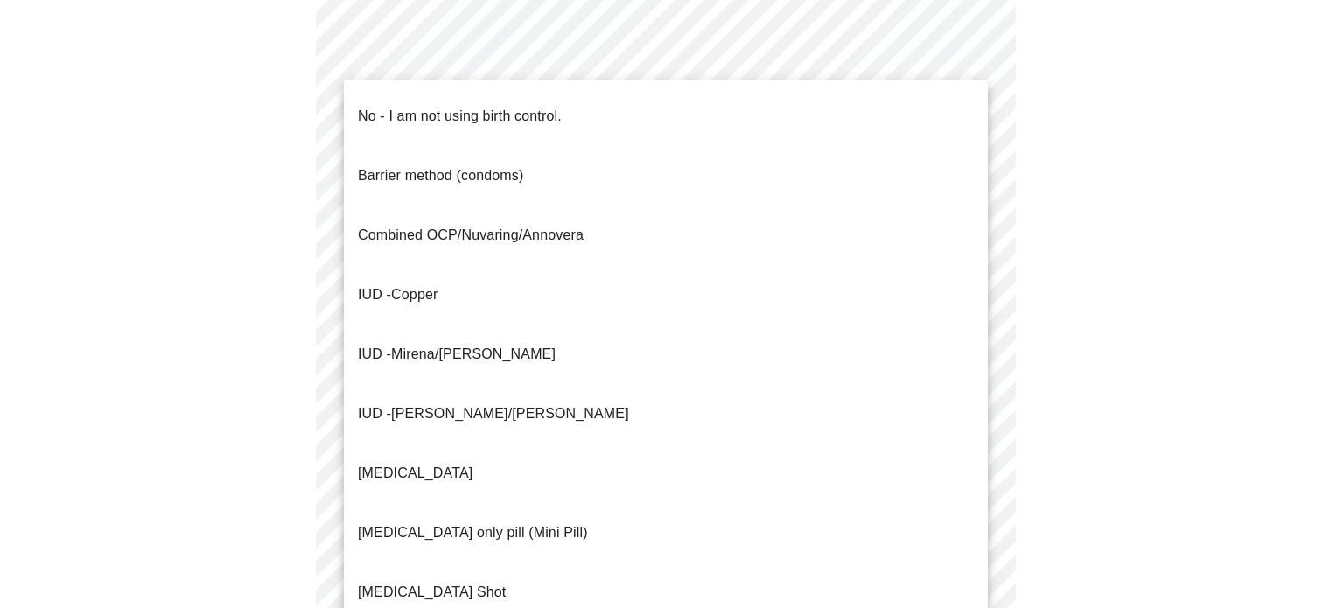
click at [403, 109] on p "No - I am not using birth control." at bounding box center [460, 116] width 204 height 21
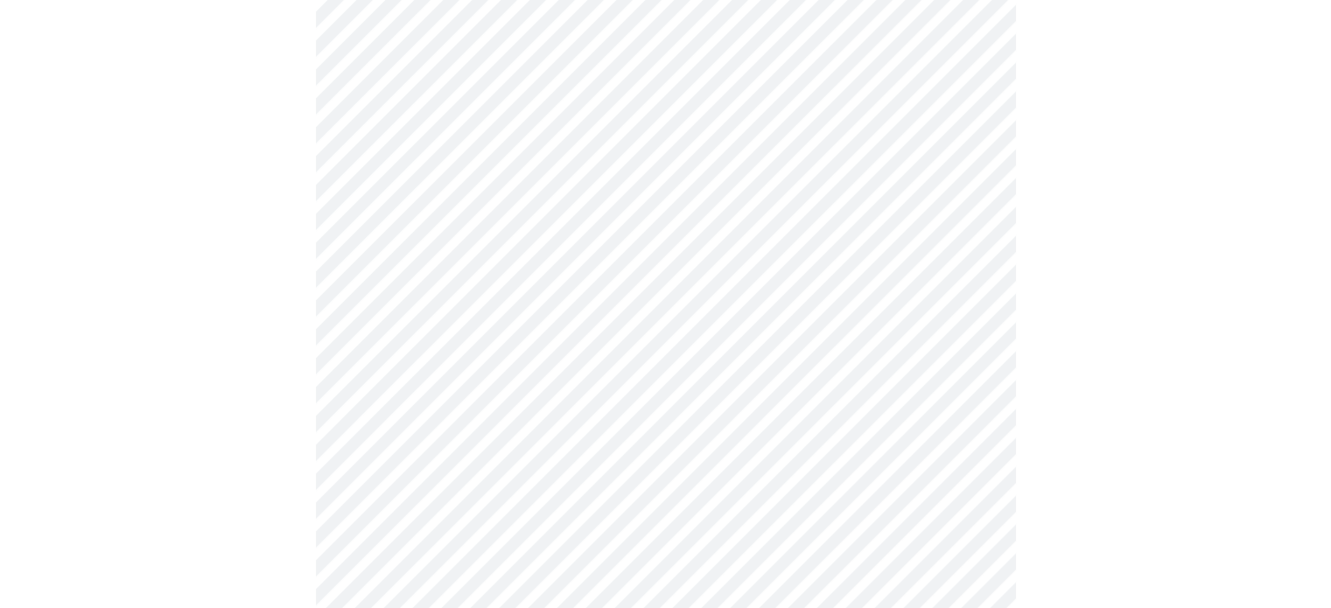
scroll to position [875, 0]
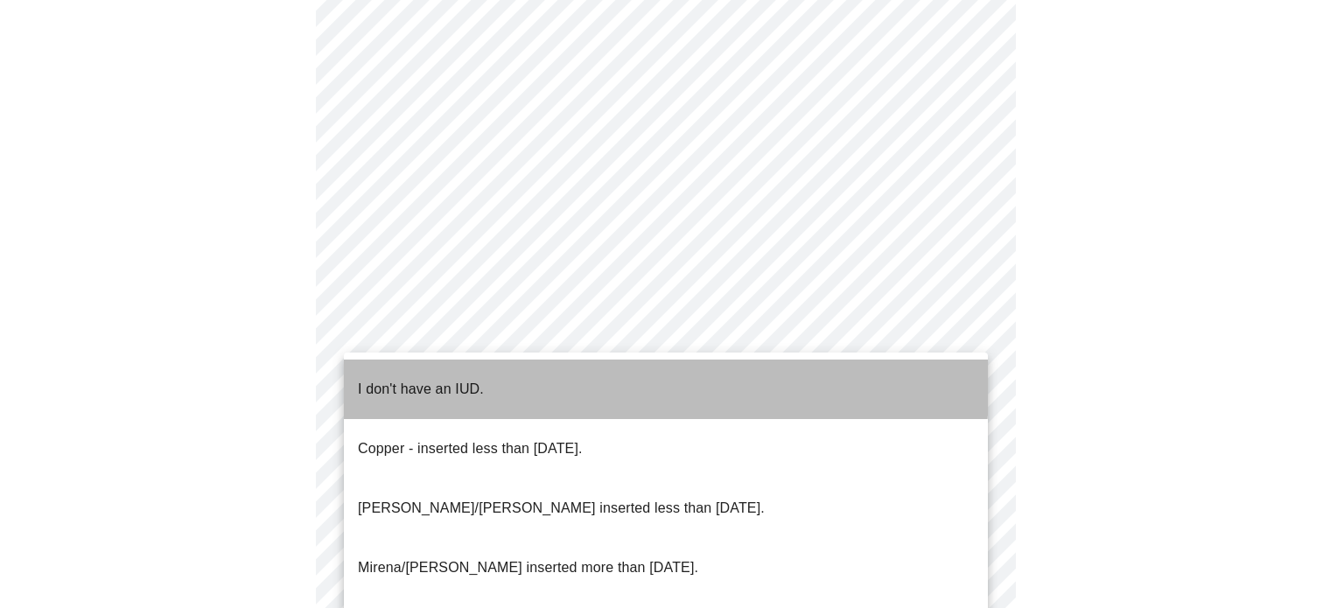
click at [406, 379] on p "I don't have an IUD." at bounding box center [421, 389] width 126 height 21
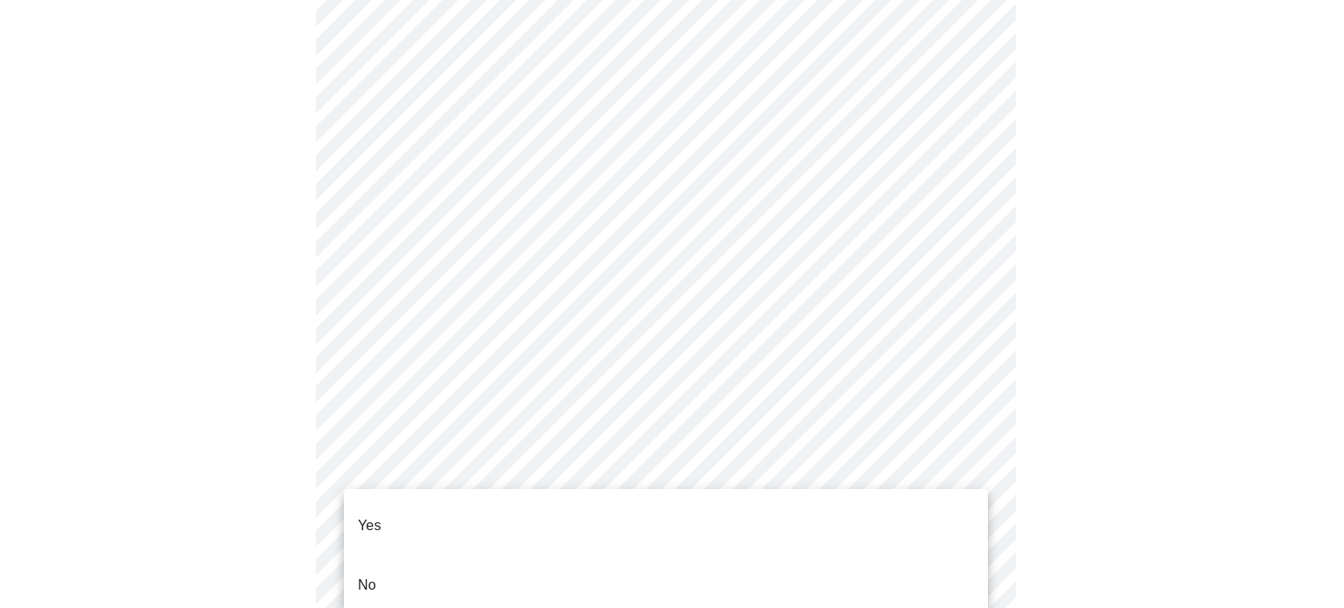
click at [399, 517] on li "Yes" at bounding box center [666, 526] width 644 height 60
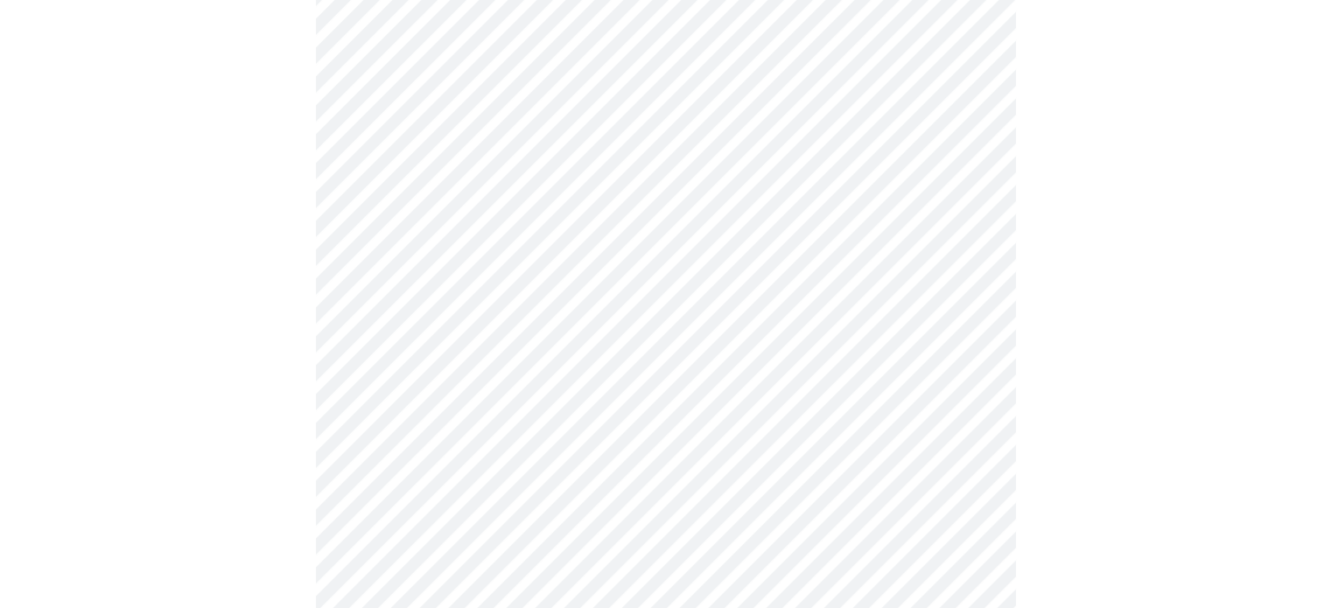
scroll to position [263, 0]
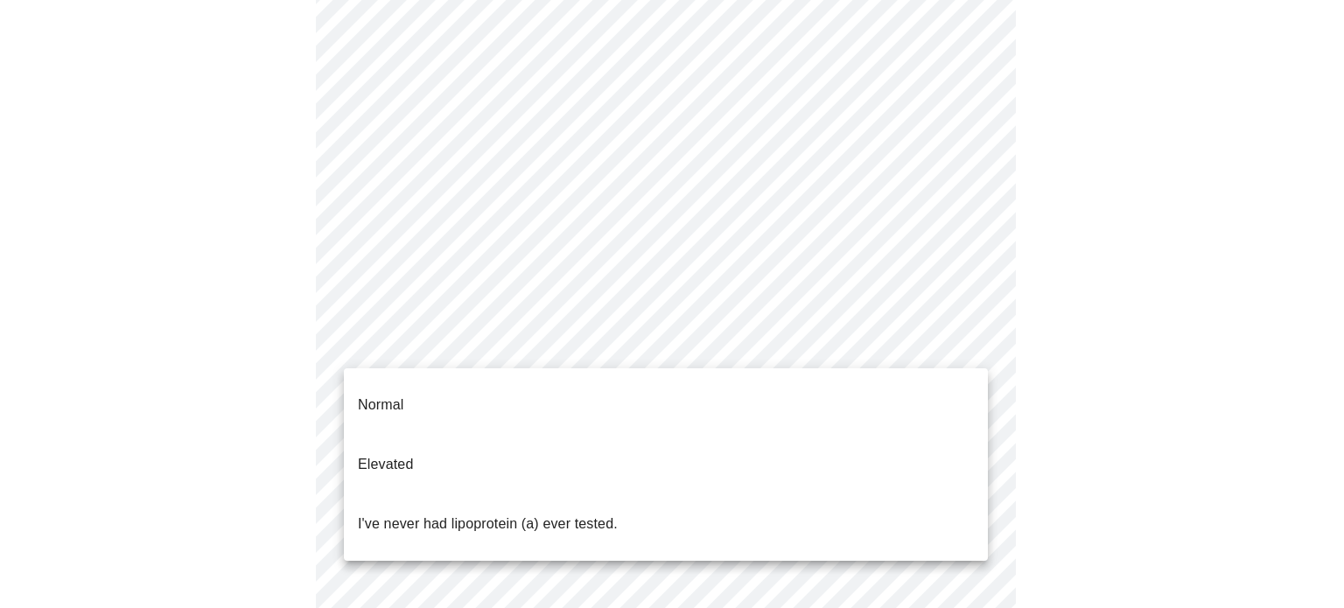
click at [543, 349] on body "MyMenopauseRx Appointments Messaging Labs 1 Uploads Medications Community Refer…" at bounding box center [672, 390] width 1330 height 1293
click at [516, 514] on p "I've never had lipoprotein (a) ever tested." at bounding box center [488, 524] width 260 height 21
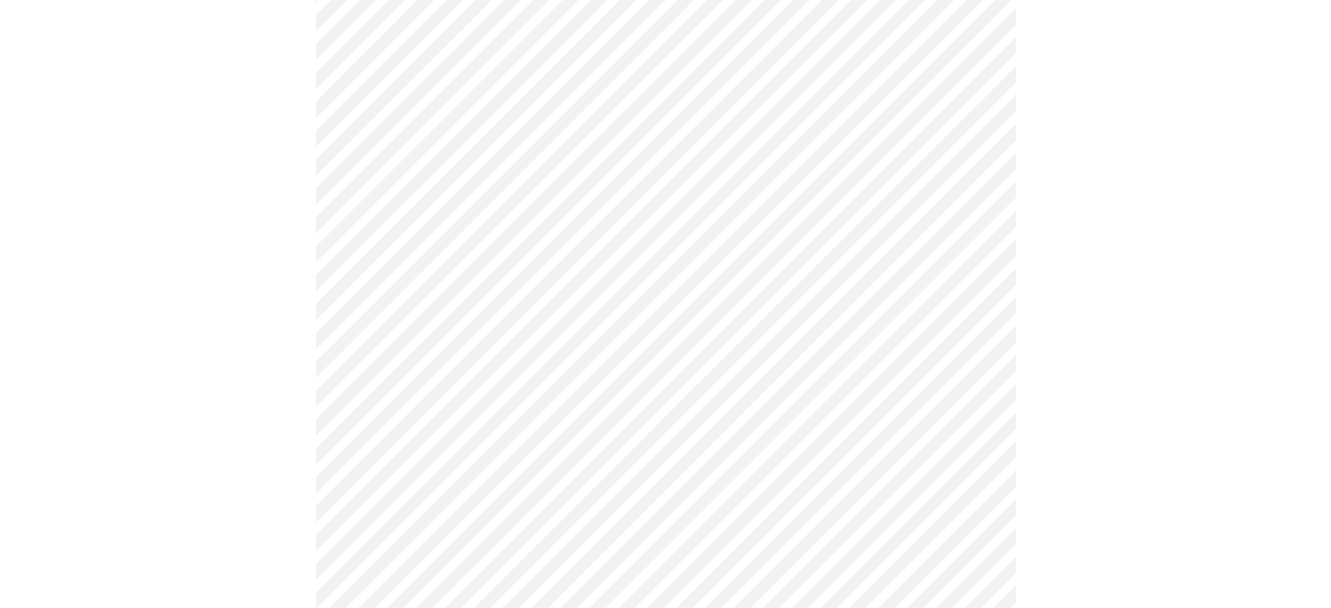
scroll to position [4603, 0]
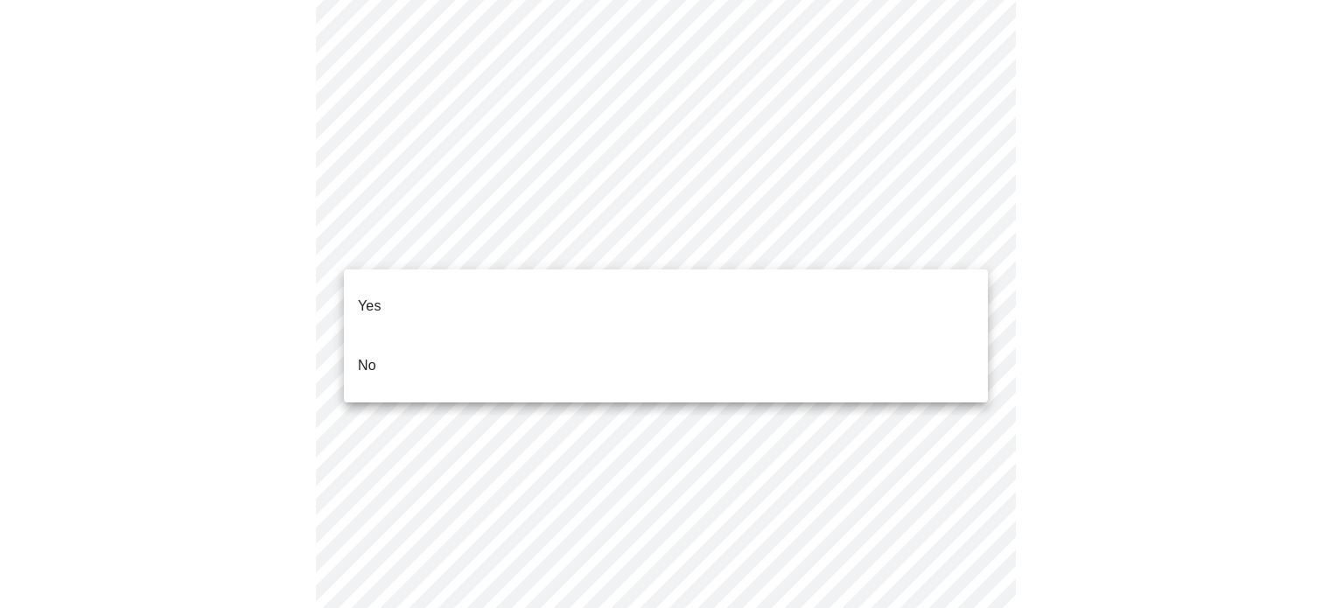
click at [382, 336] on li "No" at bounding box center [666, 366] width 644 height 60
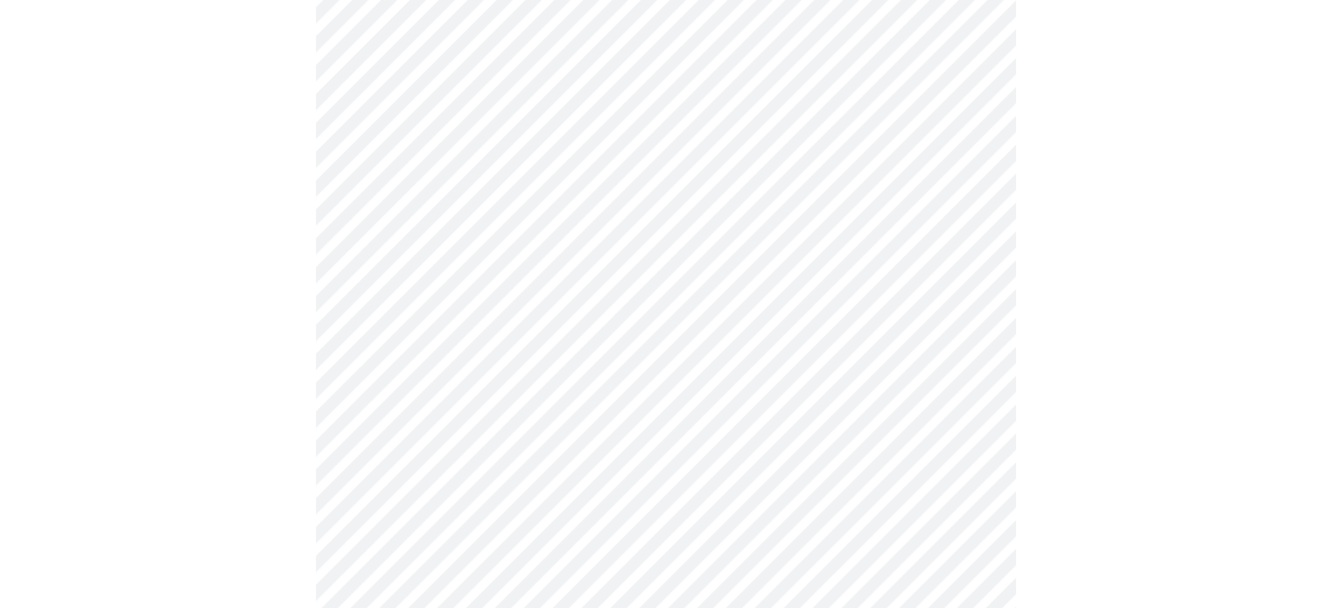
scroll to position [1649, 0]
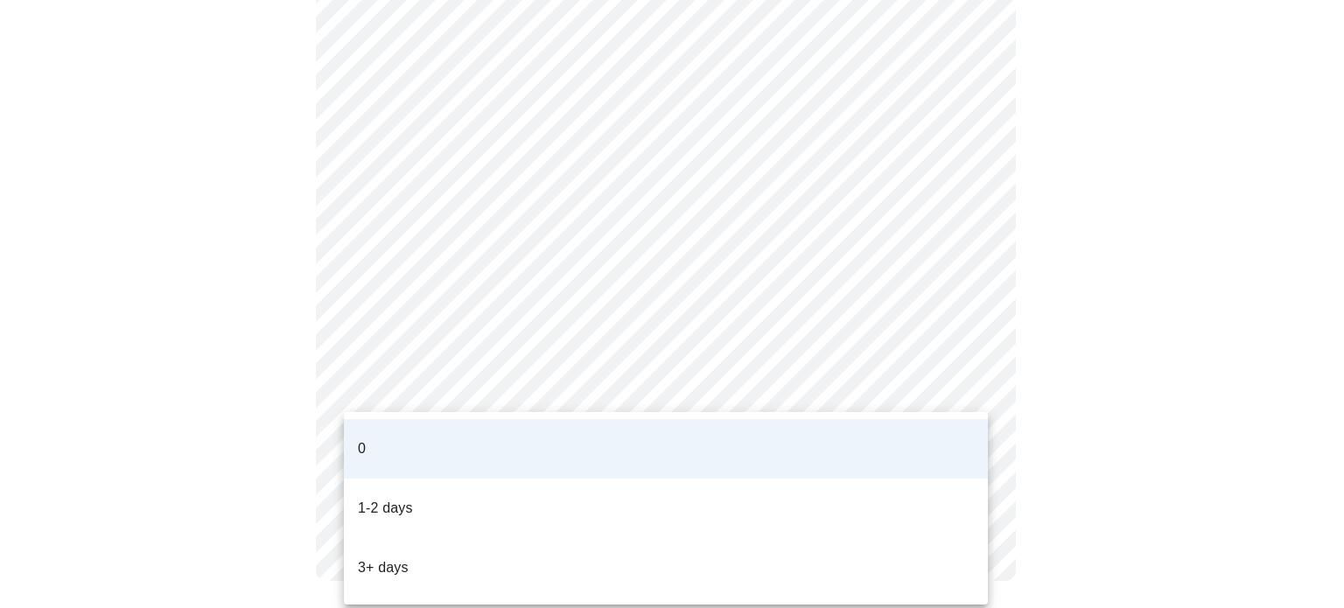
click at [403, 557] on p "3+ days" at bounding box center [383, 567] width 51 height 21
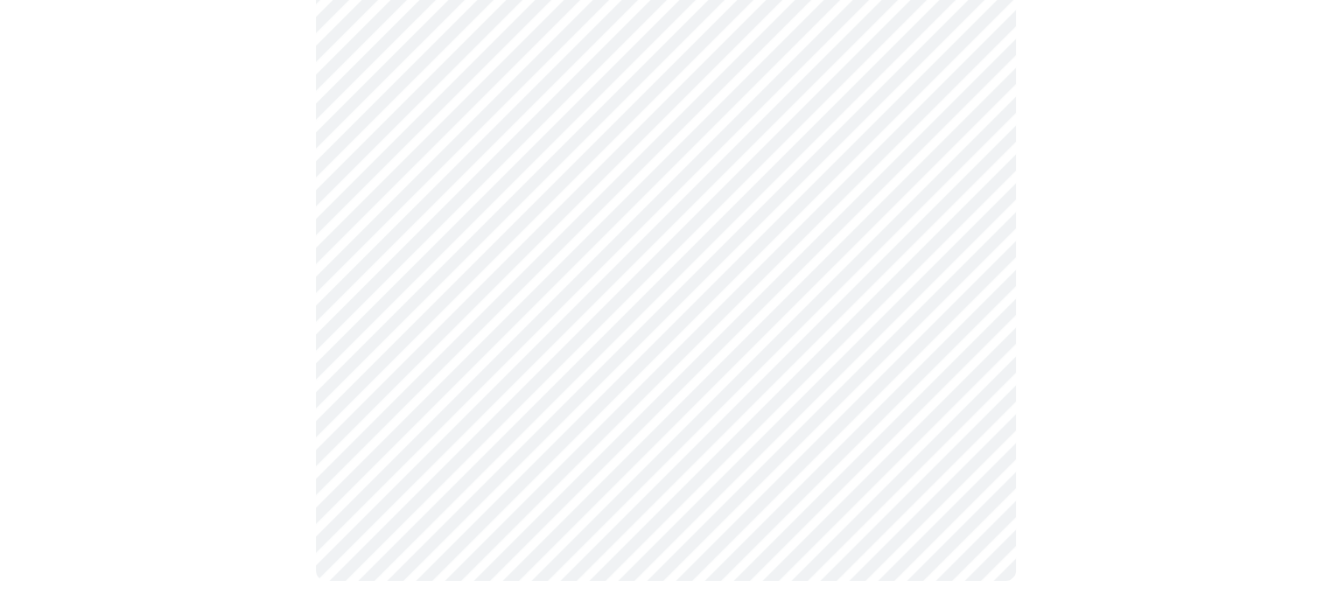
scroll to position [0, 0]
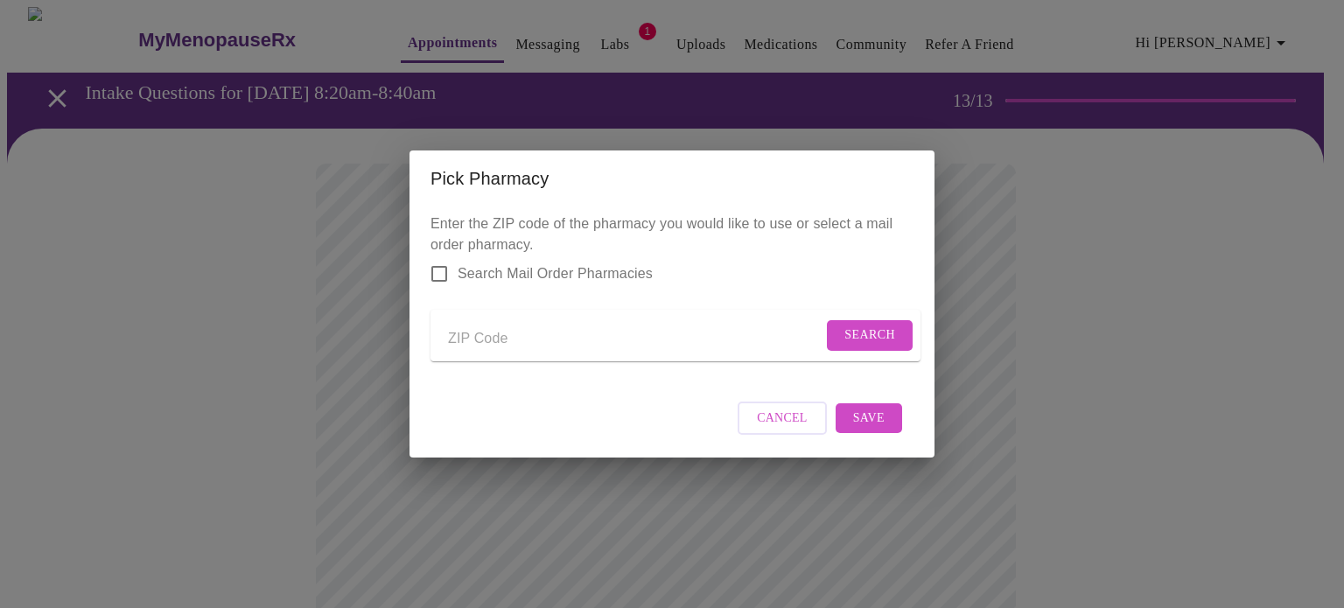
click at [787, 423] on span "Cancel" at bounding box center [782, 419] width 51 height 22
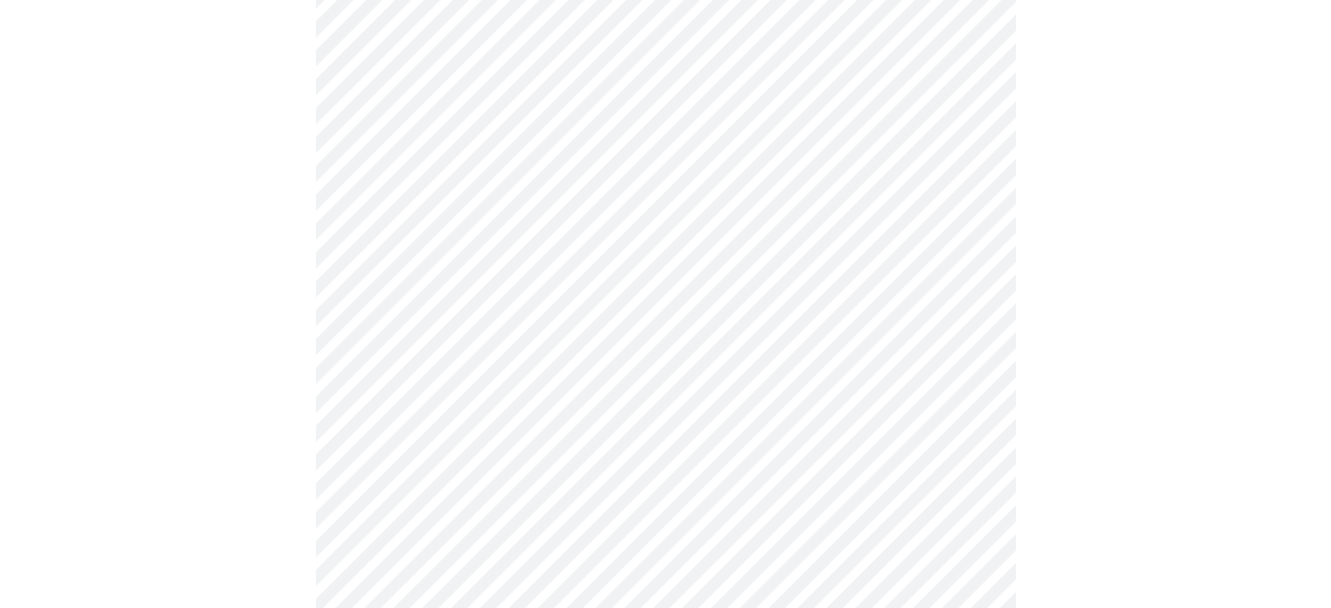
scroll to position [1698, 0]
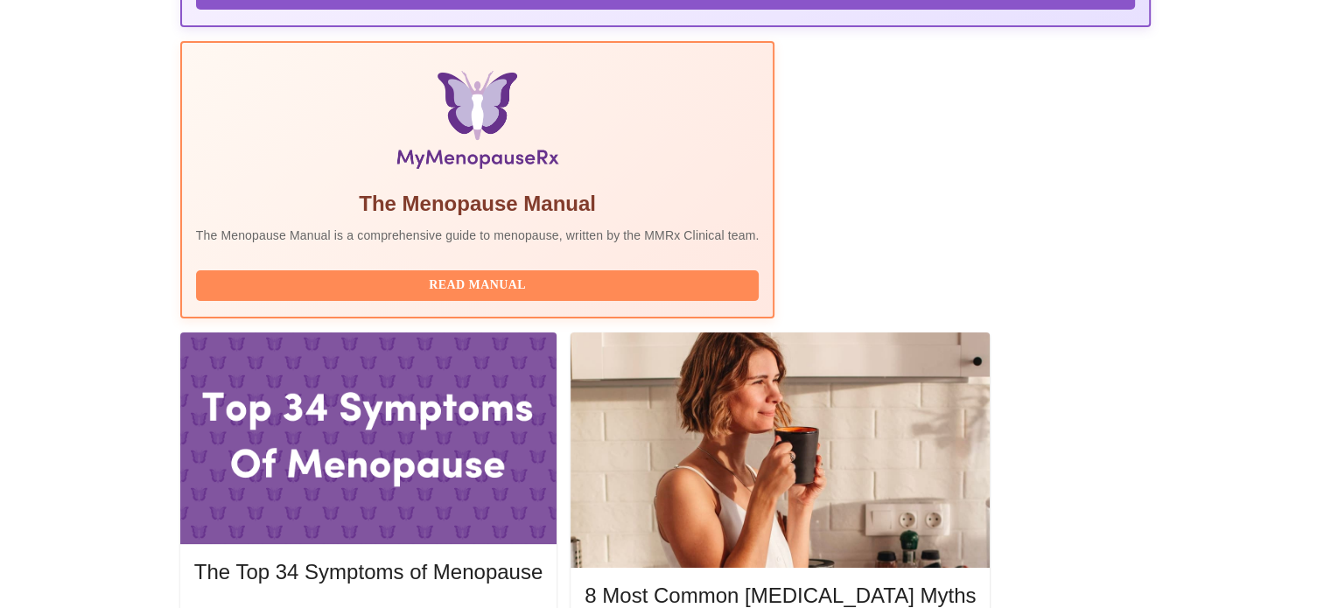
scroll to position [525, 0]
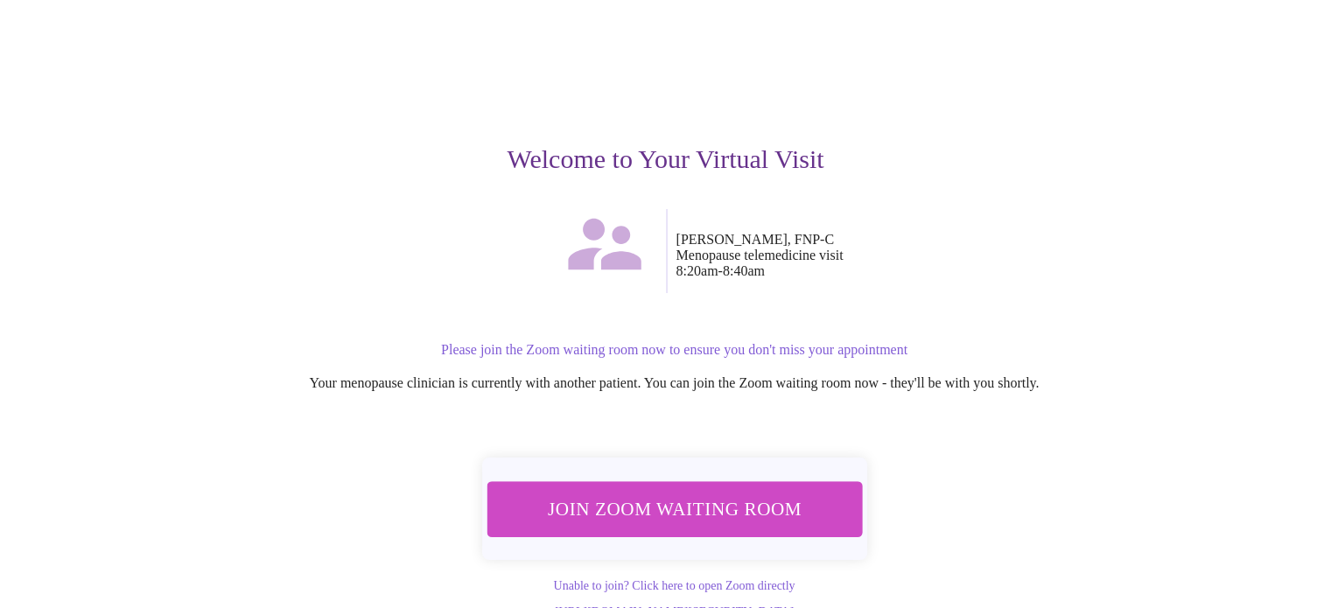
scroll to position [123, 0]
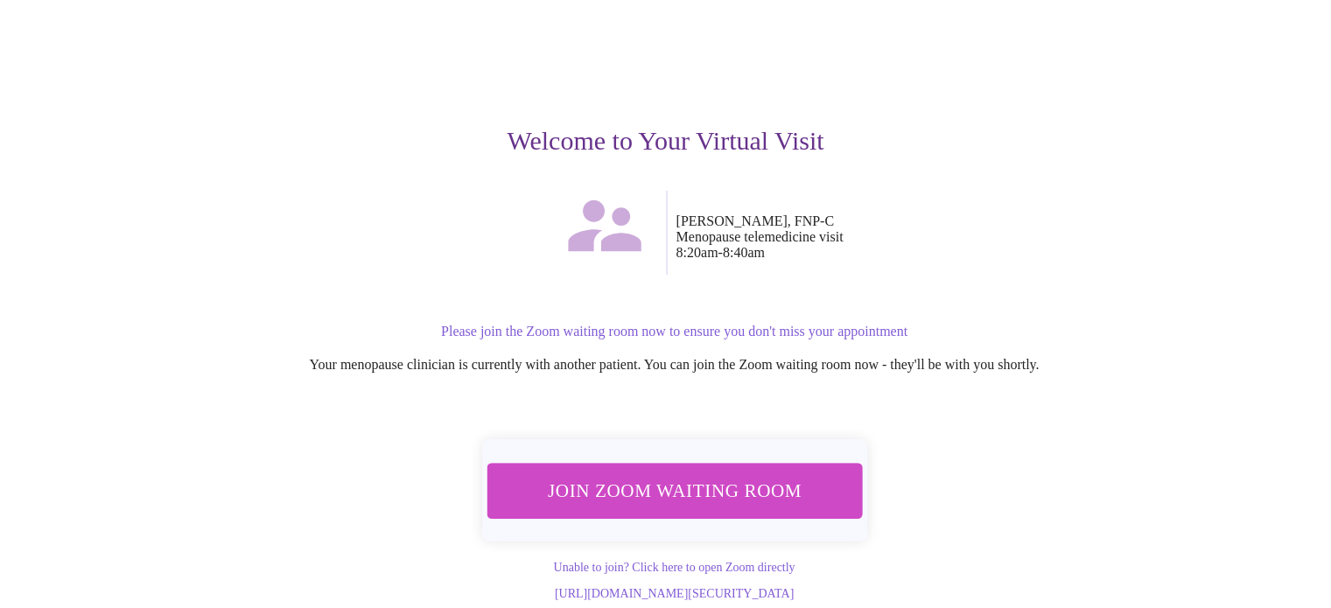
click at [699, 480] on span "Join Zoom Waiting Room" at bounding box center [673, 490] width 329 height 32
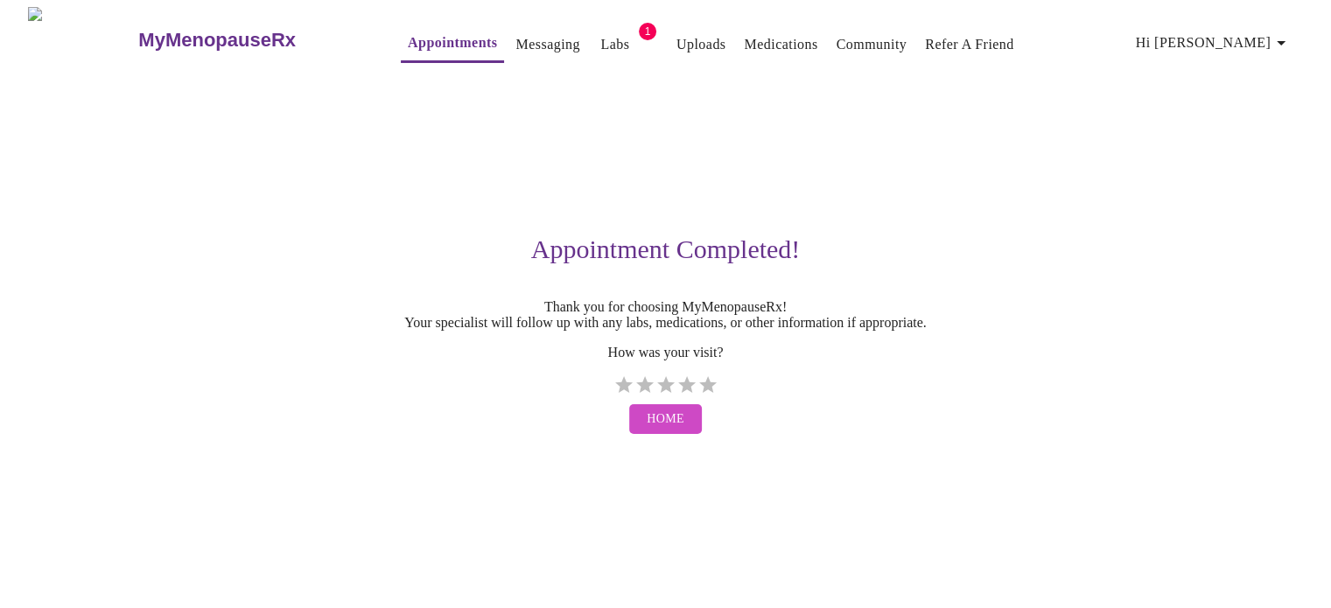
scroll to position [0, 0]
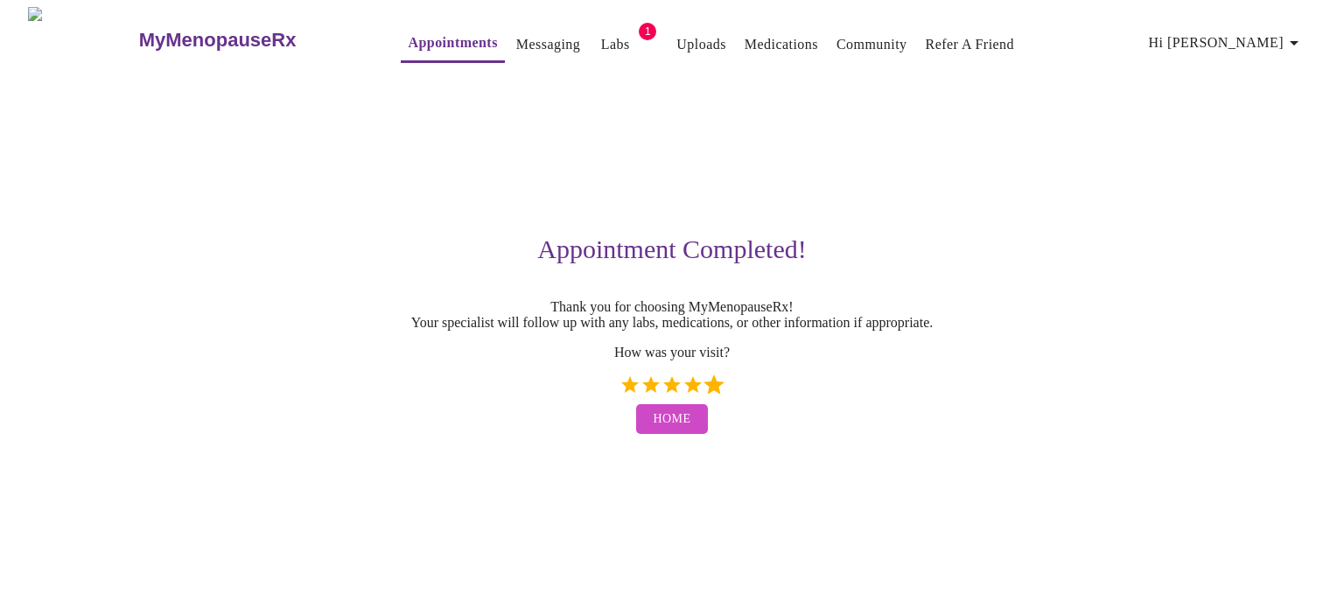
click at [716, 396] on label "5 Stars" at bounding box center [714, 385] width 21 height 21
click at [620, 392] on input "5 Stars" at bounding box center [619, 391] width 1 height 1
radio input "true"
click at [679, 431] on span "Home" at bounding box center [673, 420] width 38 height 22
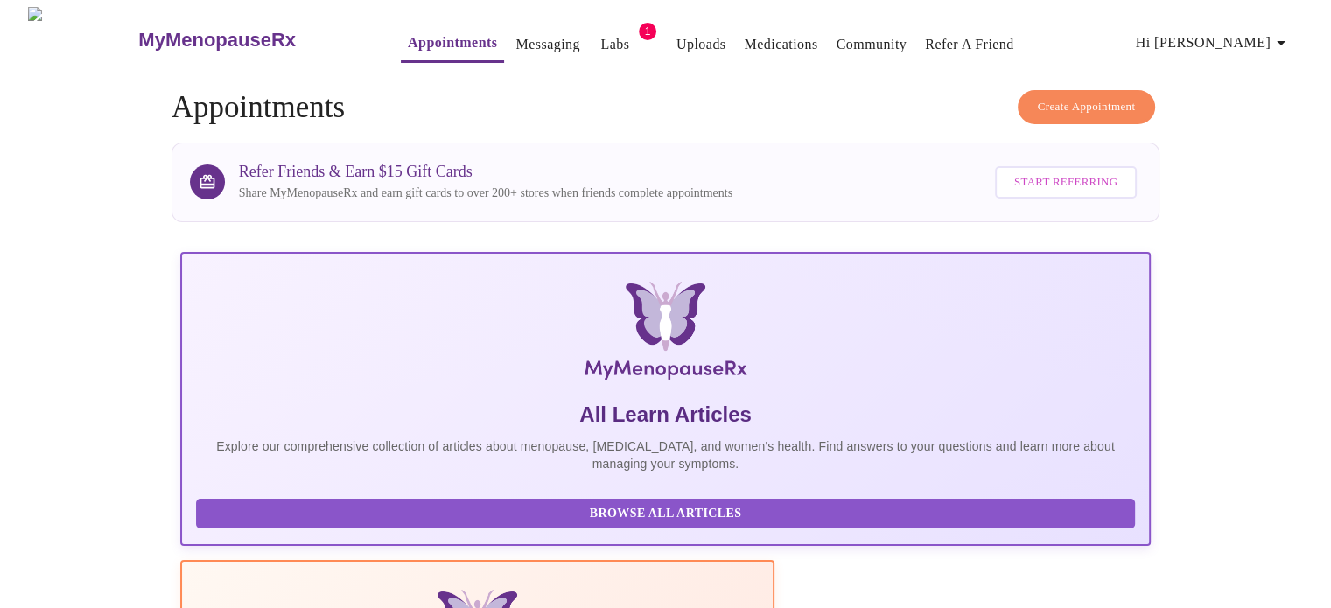
click at [1071, 101] on span "Create Appointment" at bounding box center [1087, 107] width 98 height 20
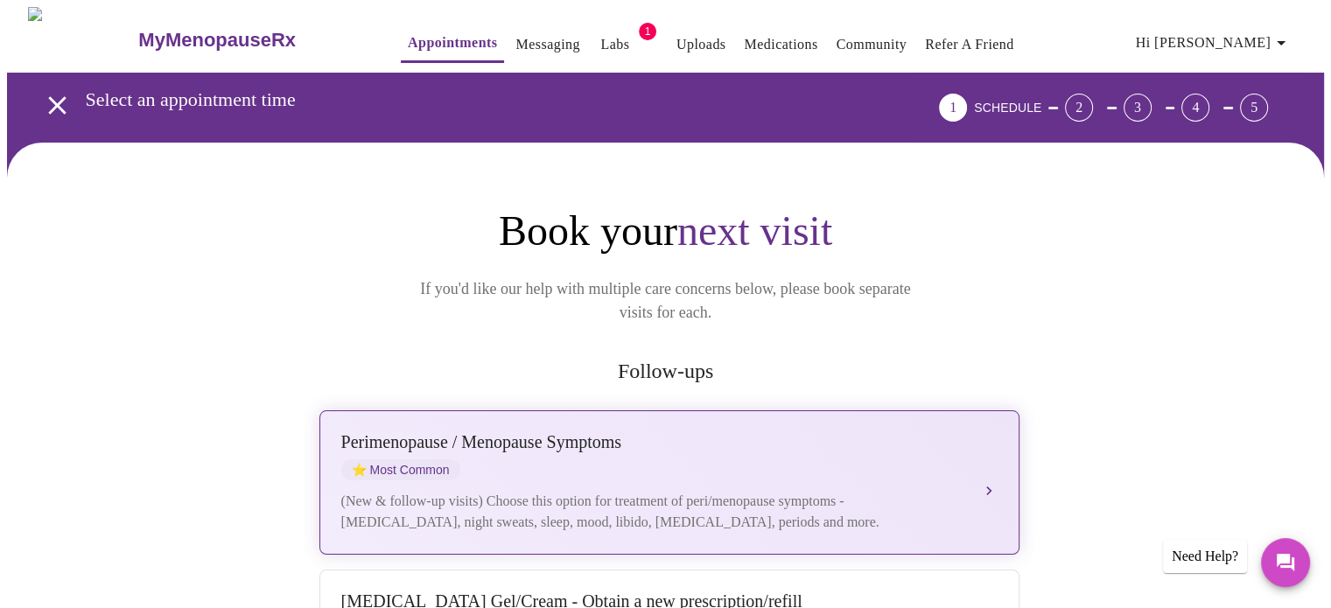
click at [580, 454] on div "[MEDICAL_DATA] / Menopause Symptoms ⭐ Most Common" at bounding box center [651, 456] width 621 height 48
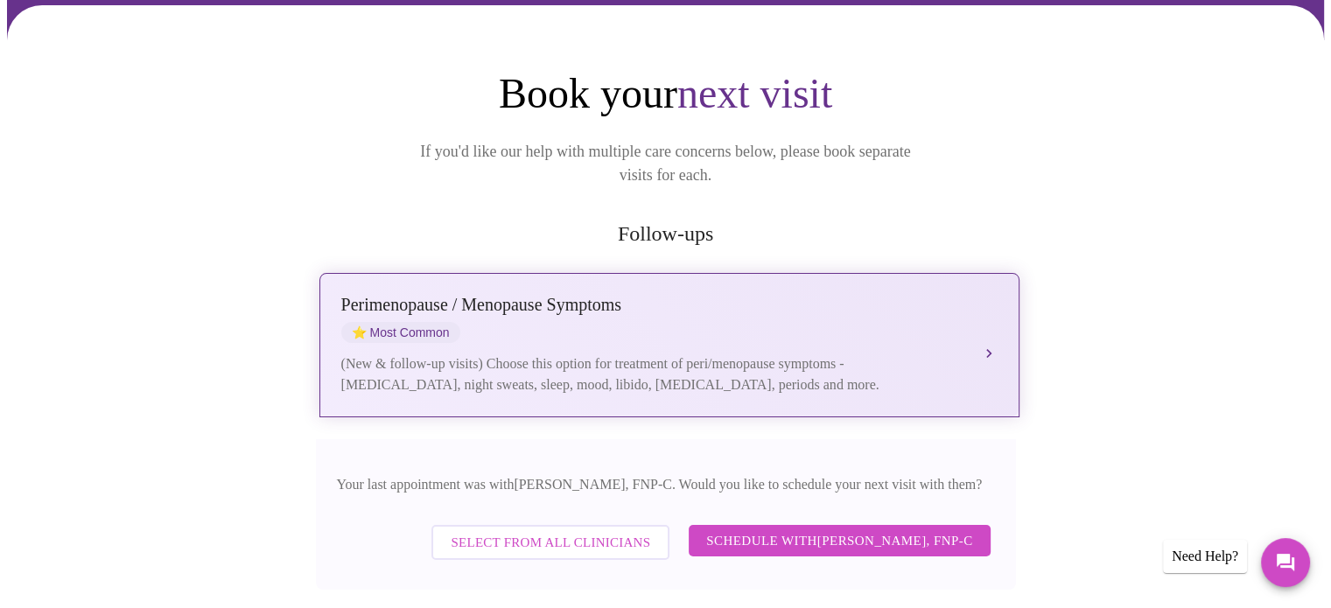
scroll to position [350, 0]
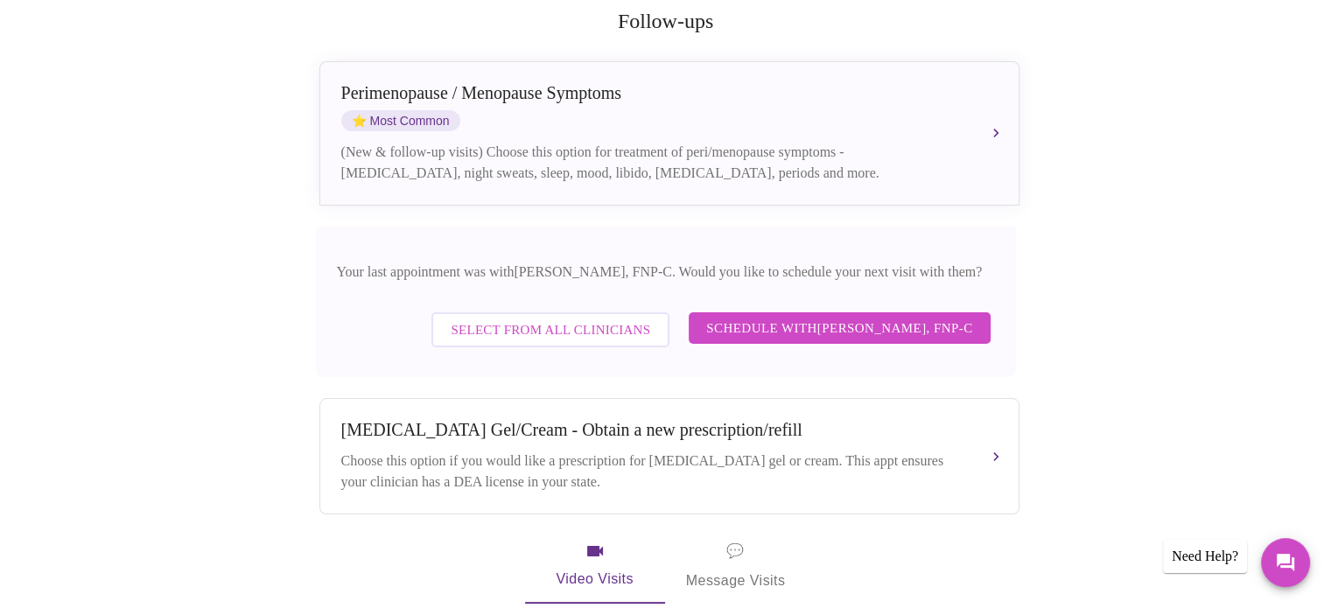
click at [784, 317] on span "Schedule with [PERSON_NAME], FNP-C" at bounding box center [839, 328] width 266 height 23
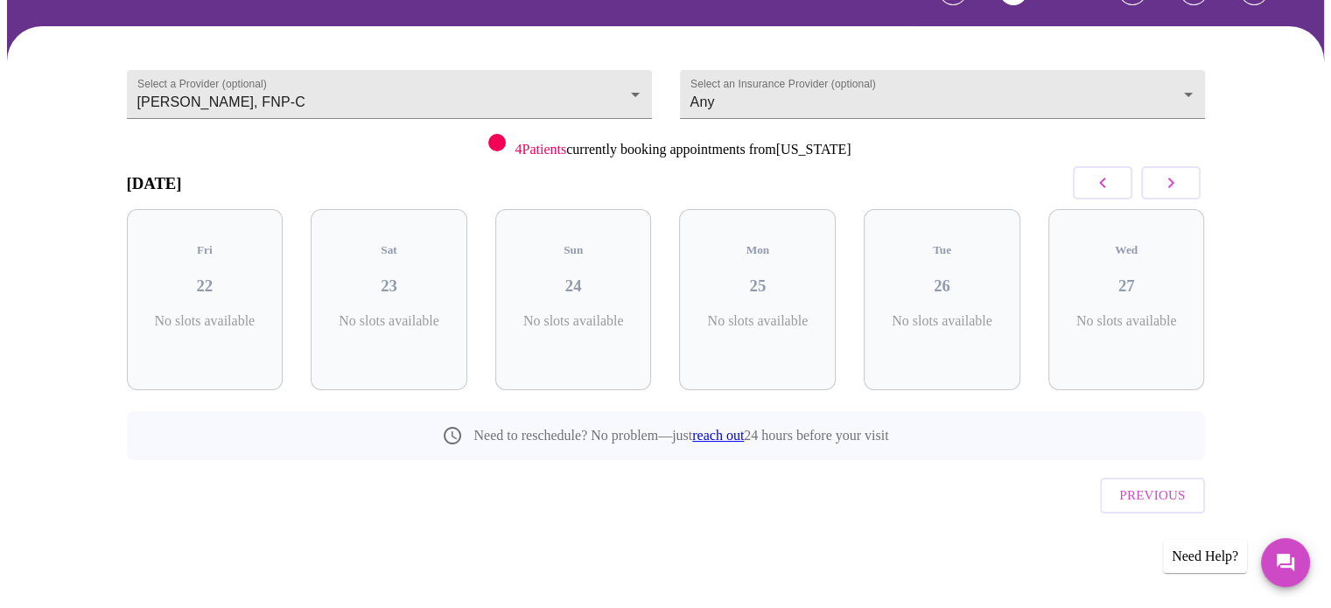
scroll to position [78, 0]
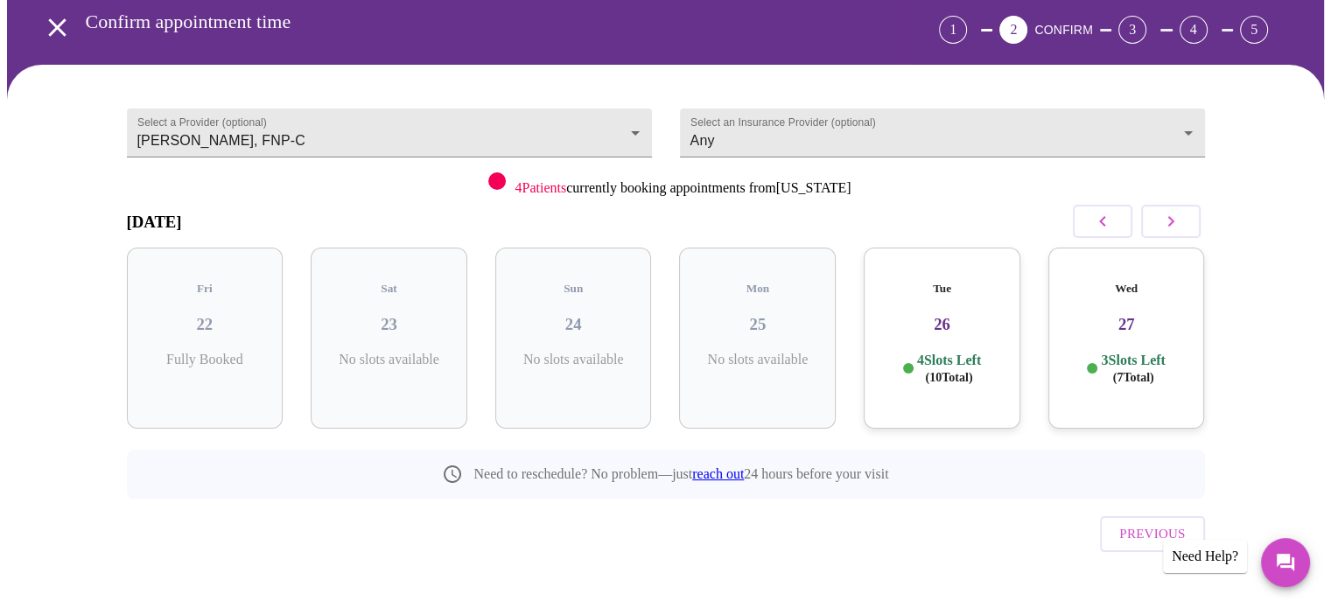
click at [1166, 218] on icon "button" at bounding box center [1170, 221] width 21 height 21
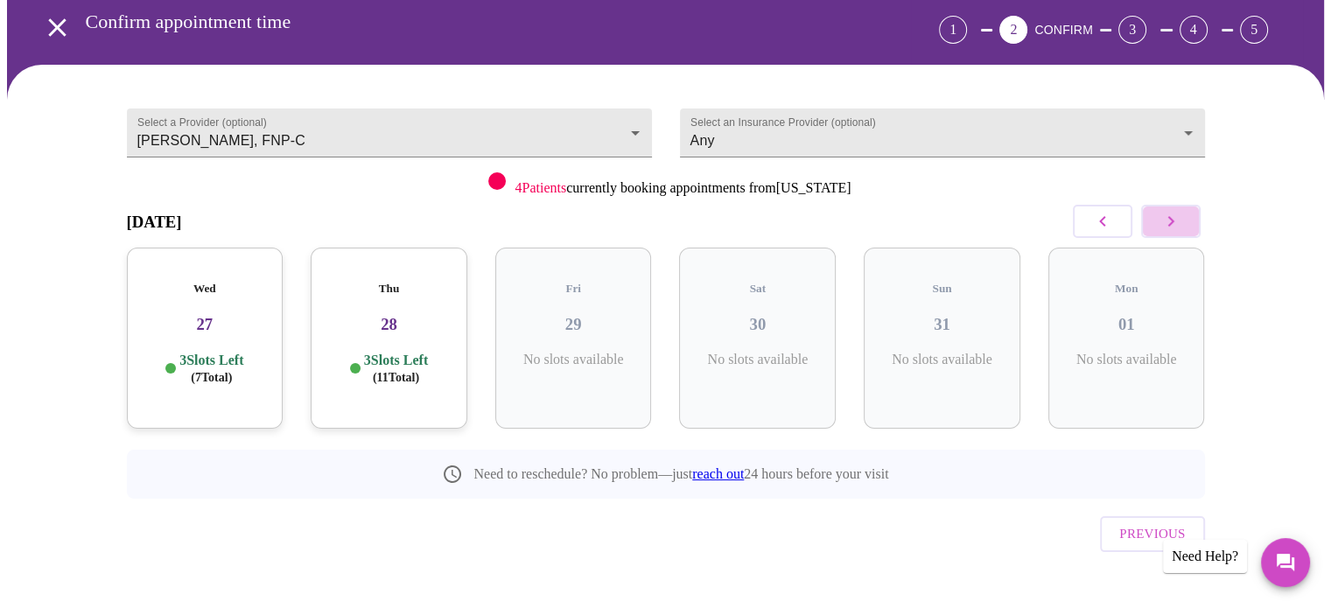
click at [1166, 218] on icon "button" at bounding box center [1170, 221] width 21 height 21
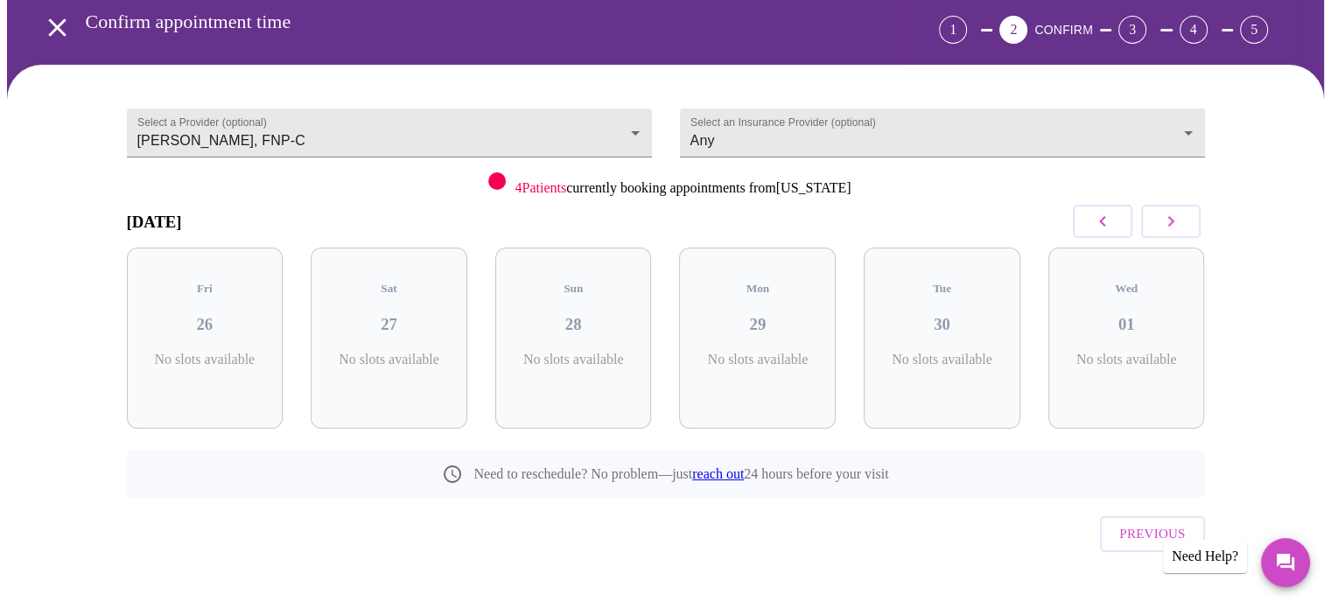
click at [1166, 218] on icon "button" at bounding box center [1170, 221] width 21 height 21
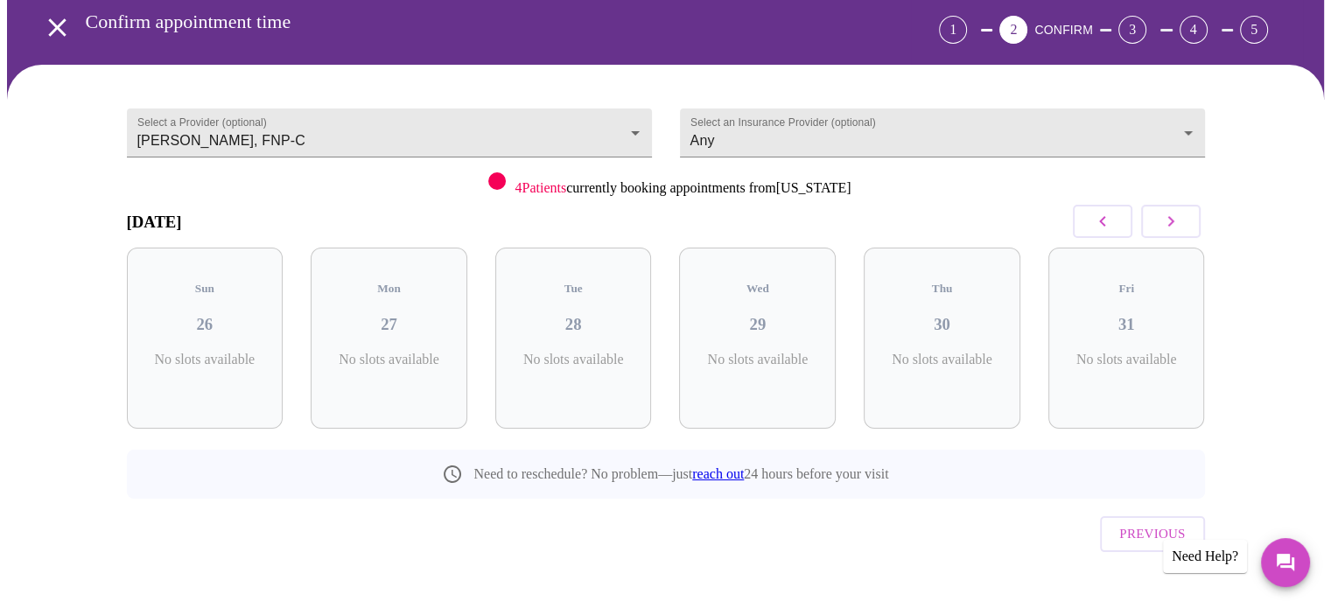
click at [1166, 218] on icon "button" at bounding box center [1170, 221] width 21 height 21
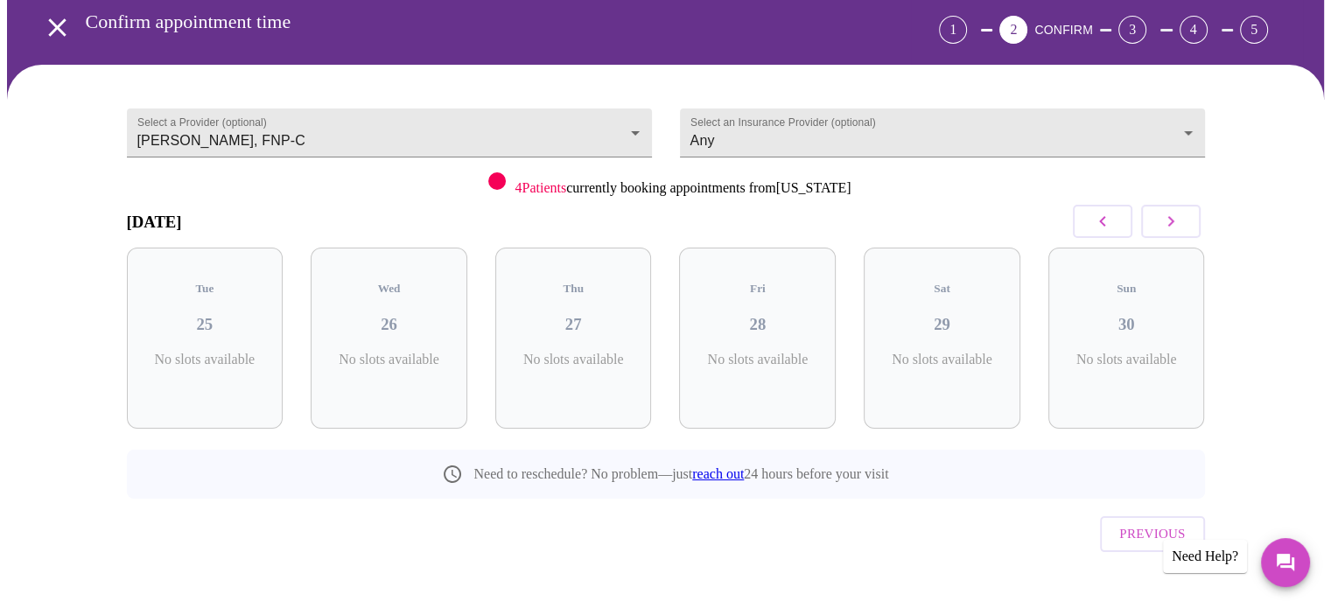
click at [1166, 218] on icon "button" at bounding box center [1170, 221] width 21 height 21
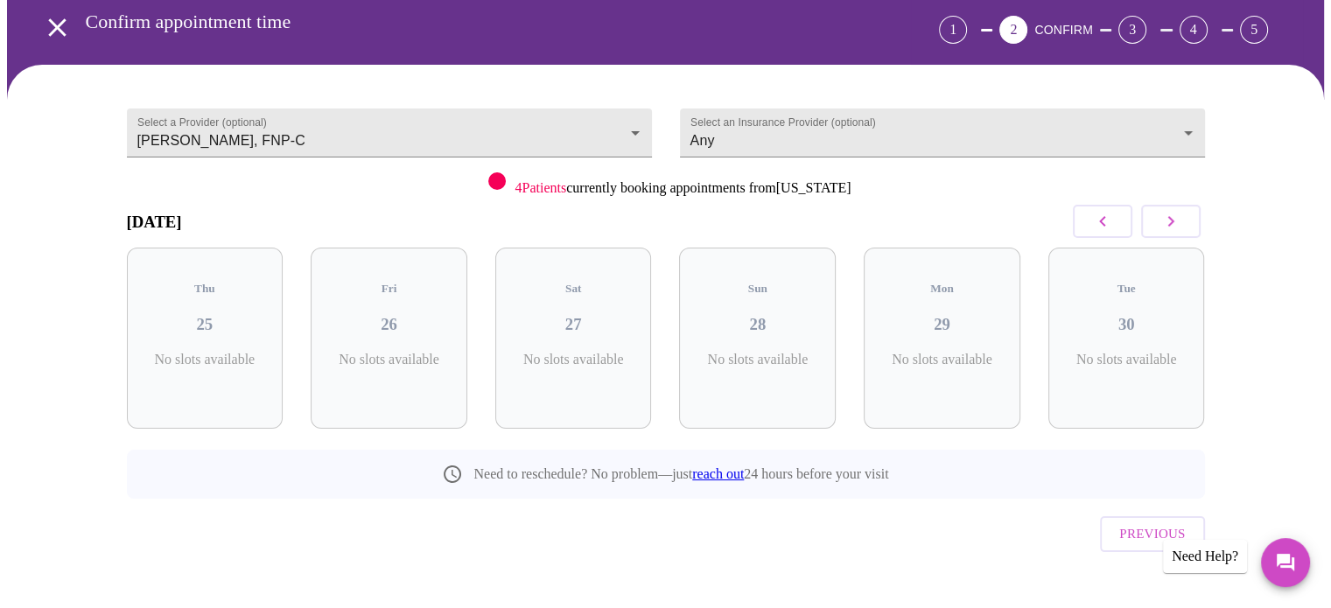
click at [1166, 218] on icon "button" at bounding box center [1170, 221] width 21 height 21
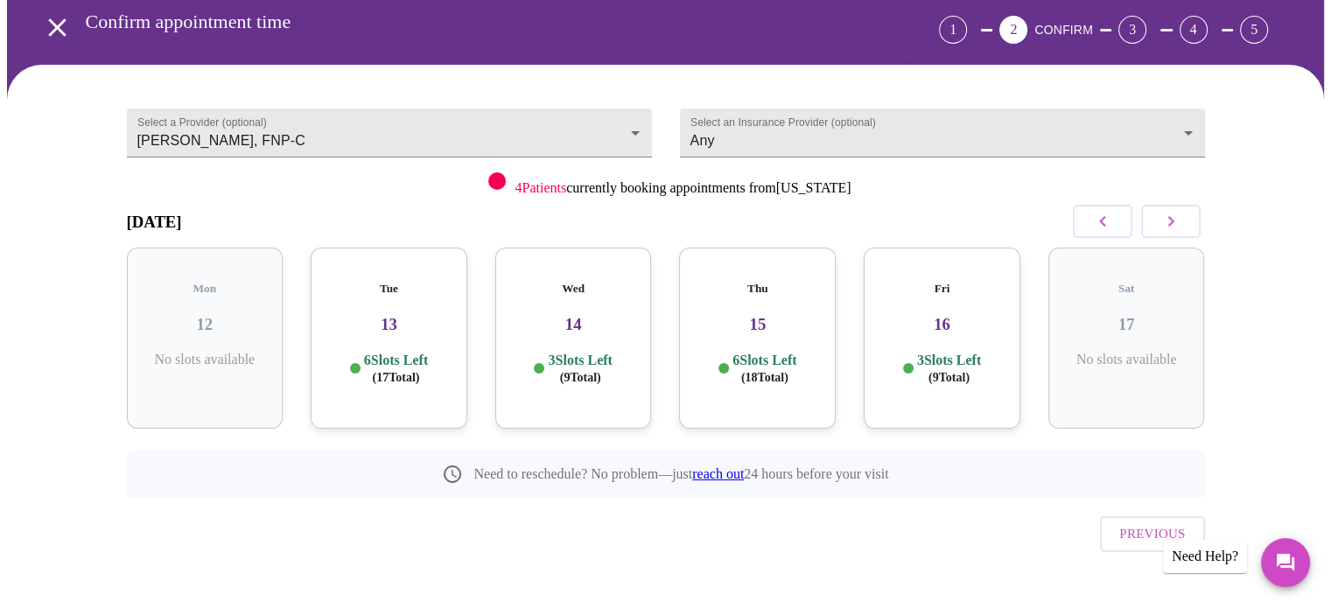
click at [1166, 218] on icon "button" at bounding box center [1170, 221] width 21 height 21
click at [1149, 315] on h3 "23" at bounding box center [1126, 324] width 129 height 19
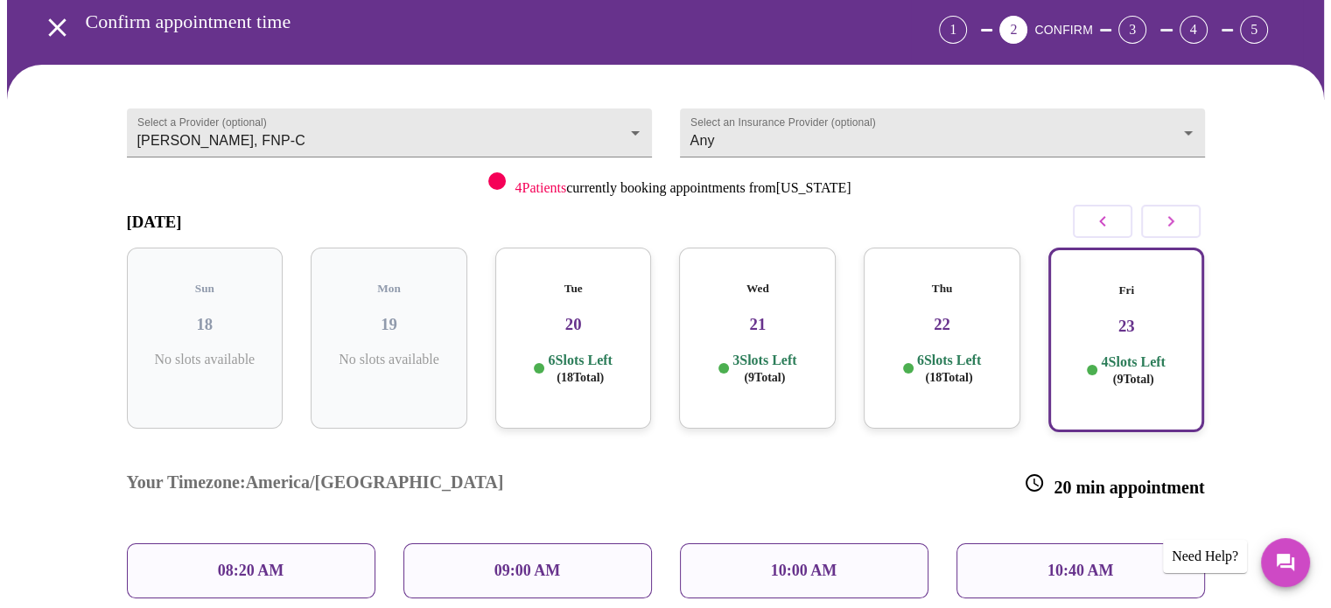
click at [948, 316] on h3 "22" at bounding box center [942, 324] width 129 height 19
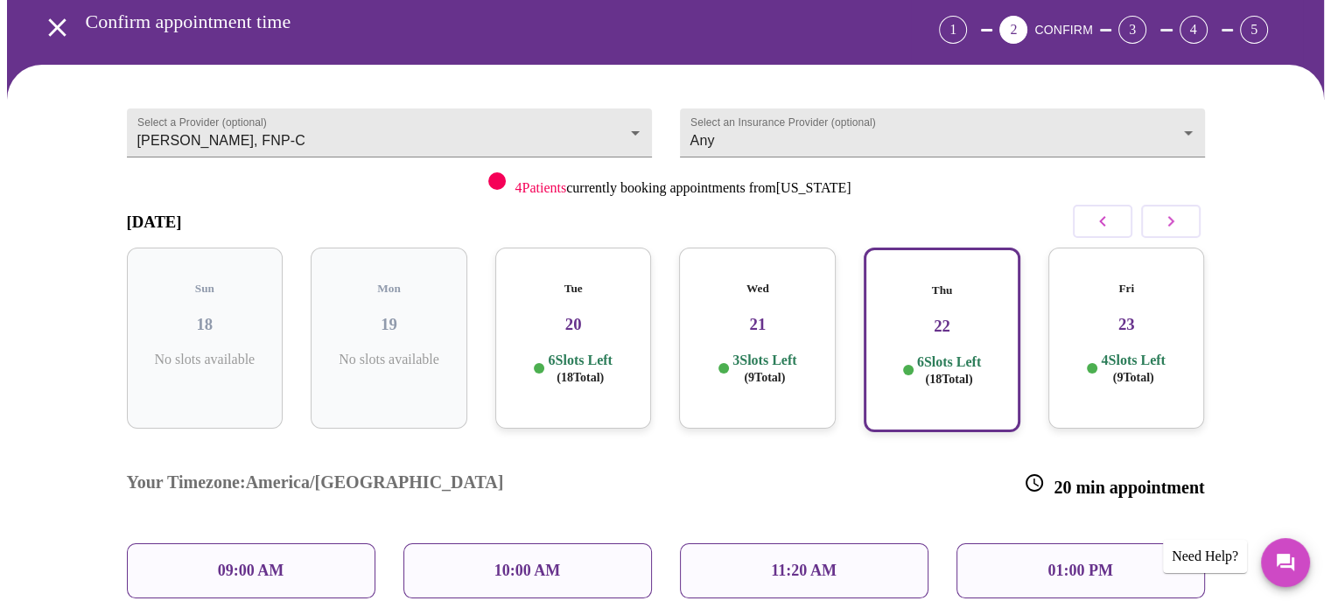
click at [737, 316] on h3 "21" at bounding box center [757, 324] width 129 height 19
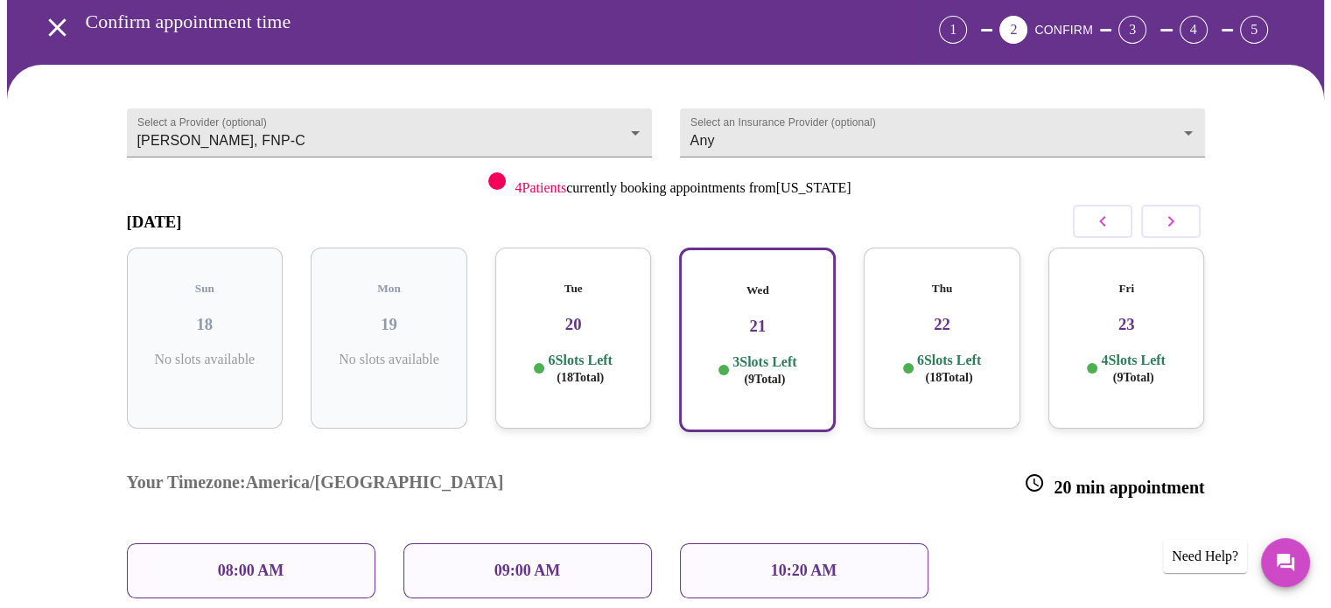
click at [573, 315] on h3 "20" at bounding box center [573, 324] width 129 height 19
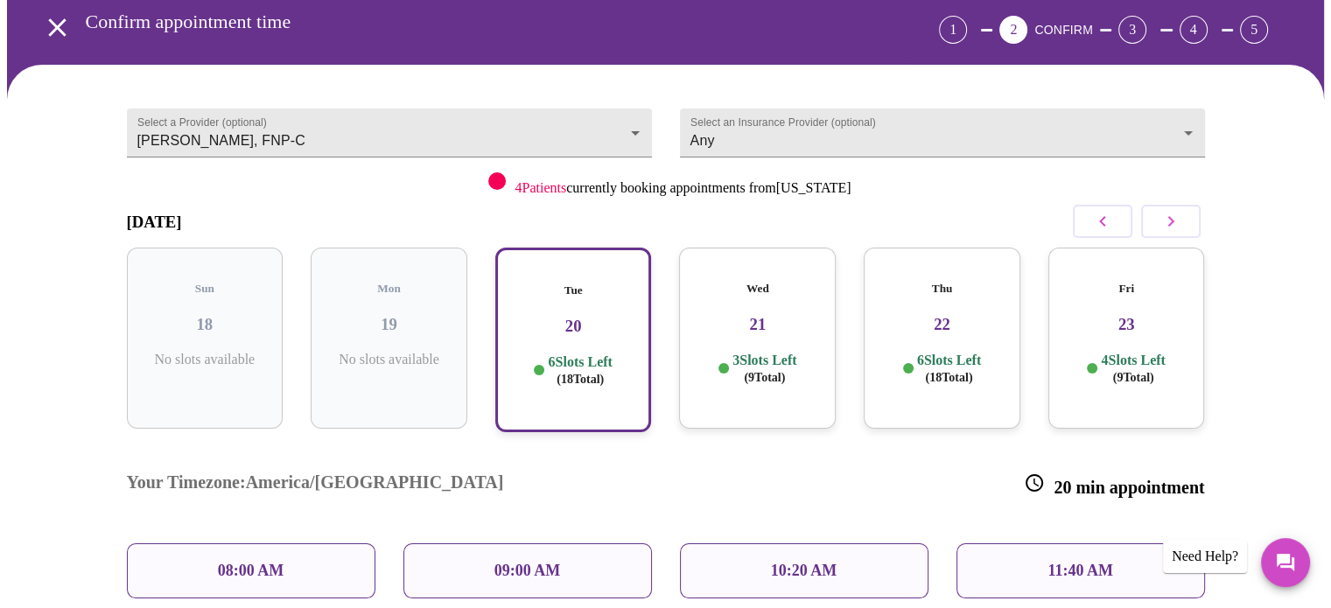
click at [1128, 315] on h3 "23" at bounding box center [1126, 324] width 129 height 19
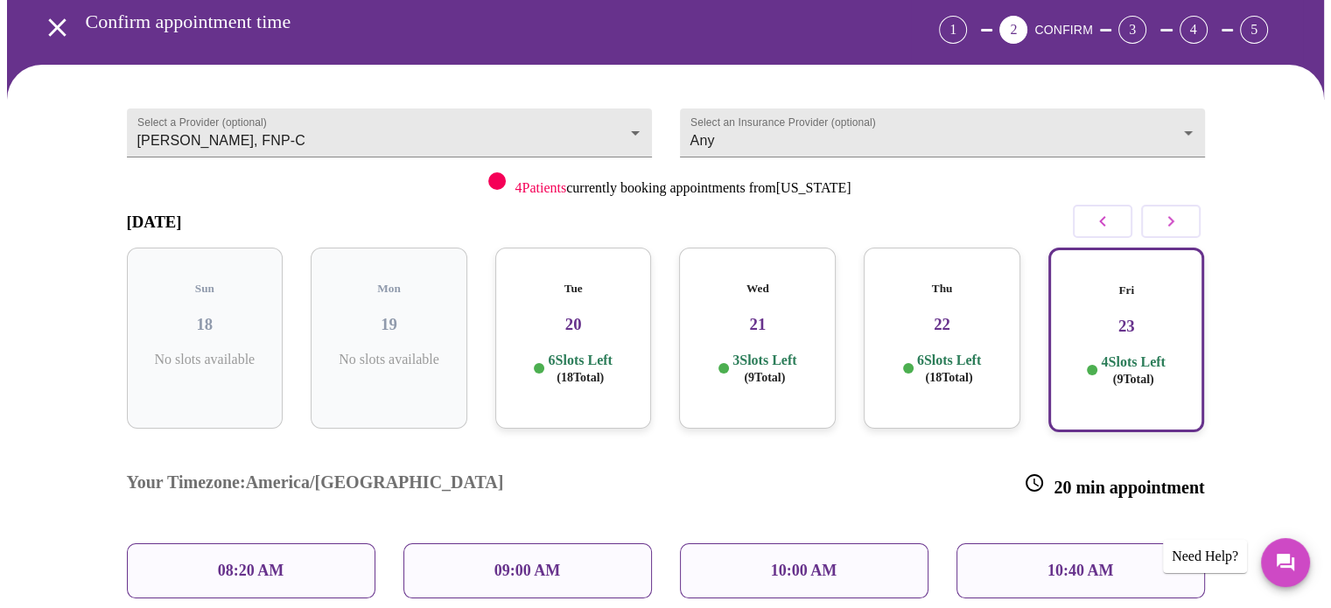
click at [291, 543] on div "08:20 AM" at bounding box center [251, 570] width 249 height 55
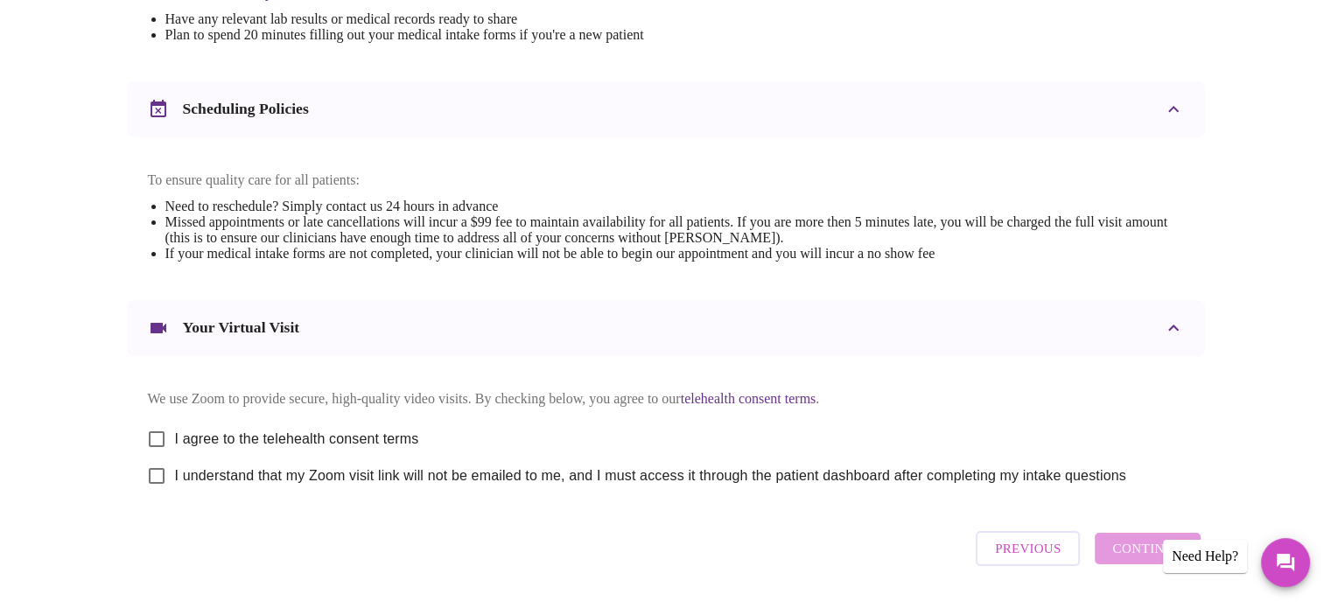
scroll to position [613, 0]
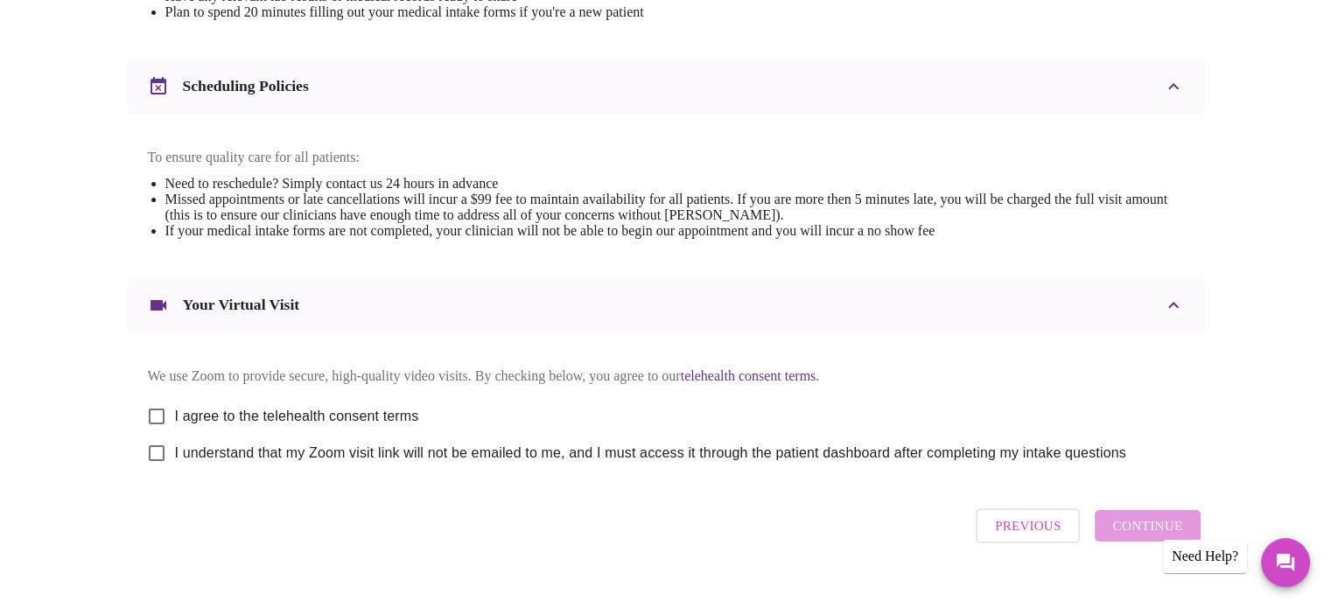
click at [158, 424] on input "I agree to the telehealth consent terms" at bounding box center [156, 416] width 37 height 37
checkbox input "true"
click at [156, 467] on input "I understand that my Zoom visit link will not be emailed to me, and I must acce…" at bounding box center [156, 453] width 37 height 37
checkbox input "true"
click at [1127, 537] on span "Continue" at bounding box center [1147, 526] width 70 height 23
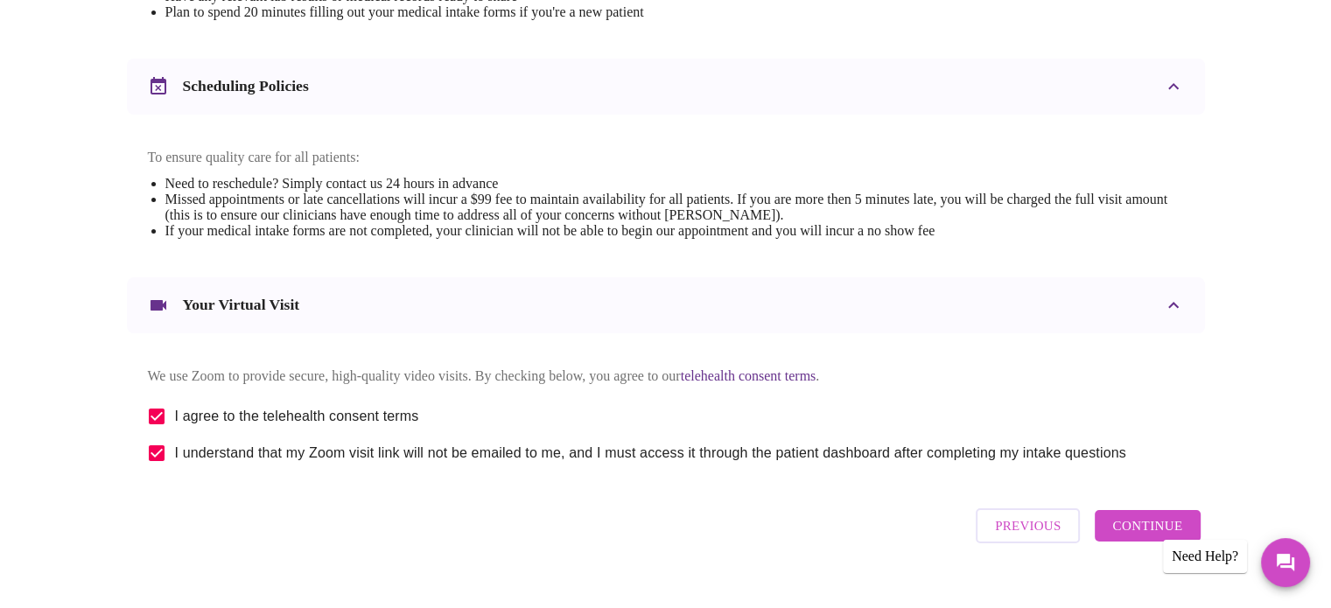
scroll to position [136, 0]
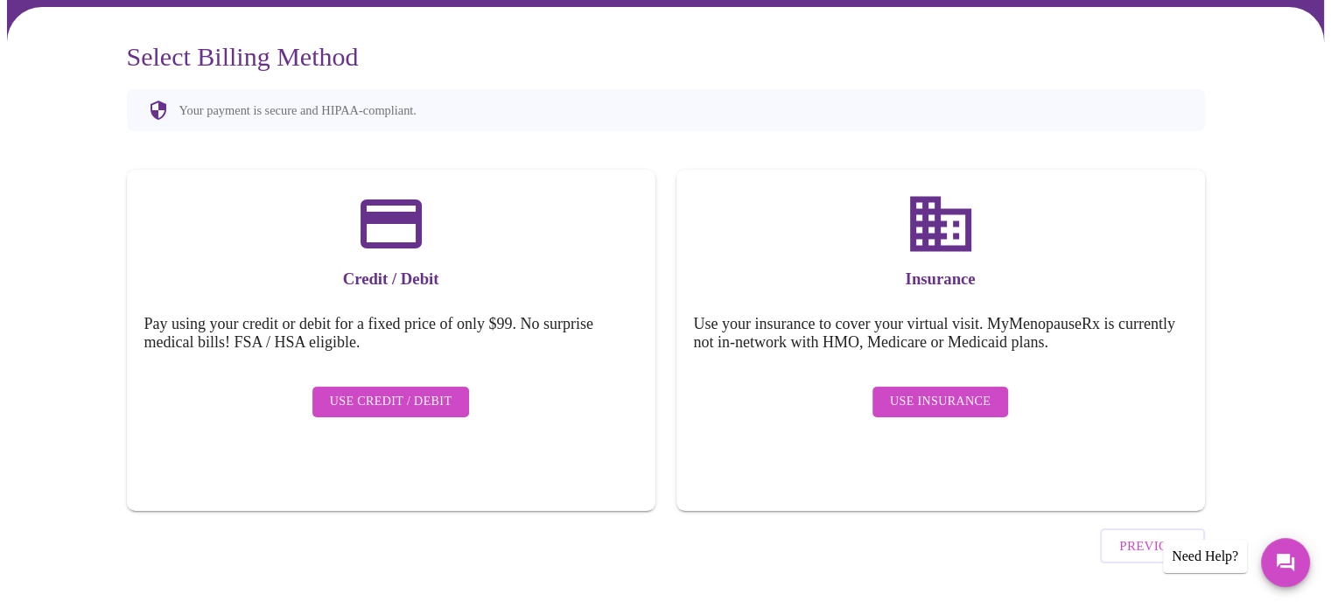
click at [965, 391] on span "Use Insurance" at bounding box center [940, 402] width 101 height 22
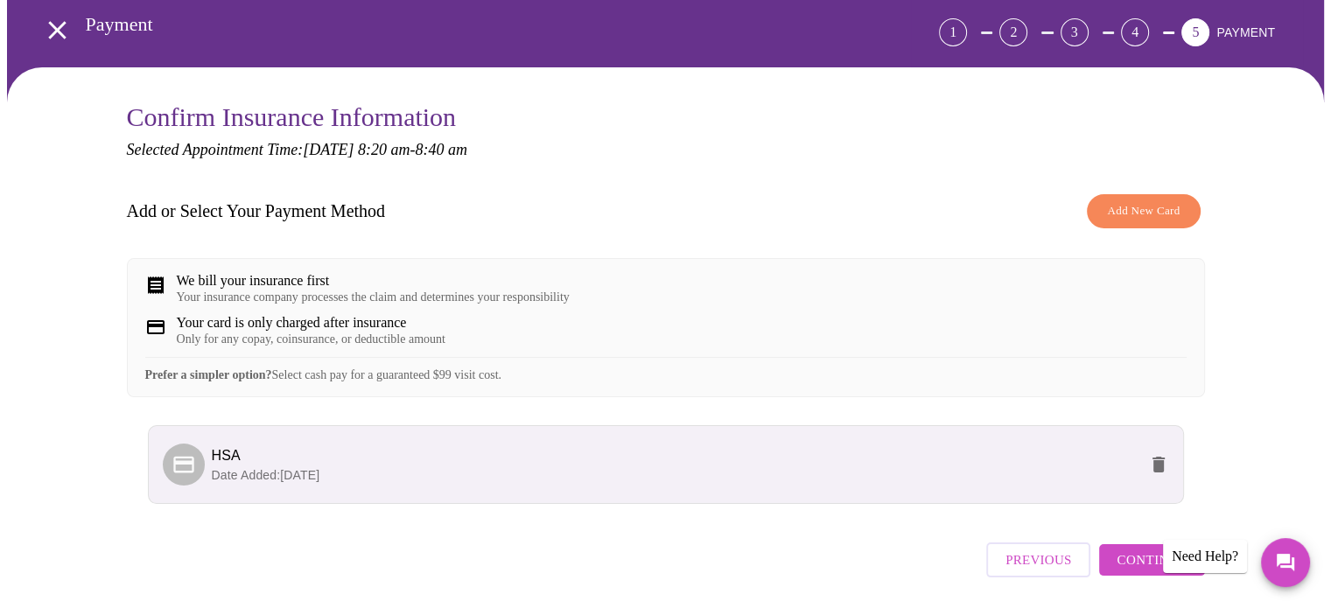
scroll to position [151, 0]
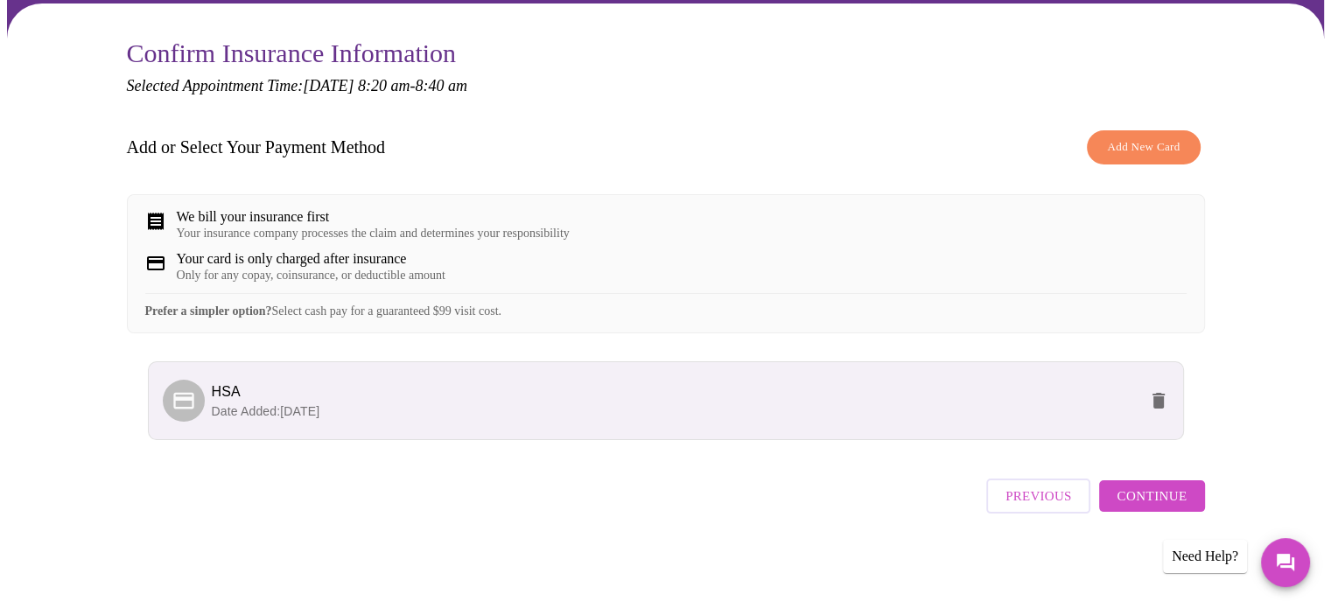
click at [1154, 500] on span "Continue" at bounding box center [1152, 496] width 70 height 23
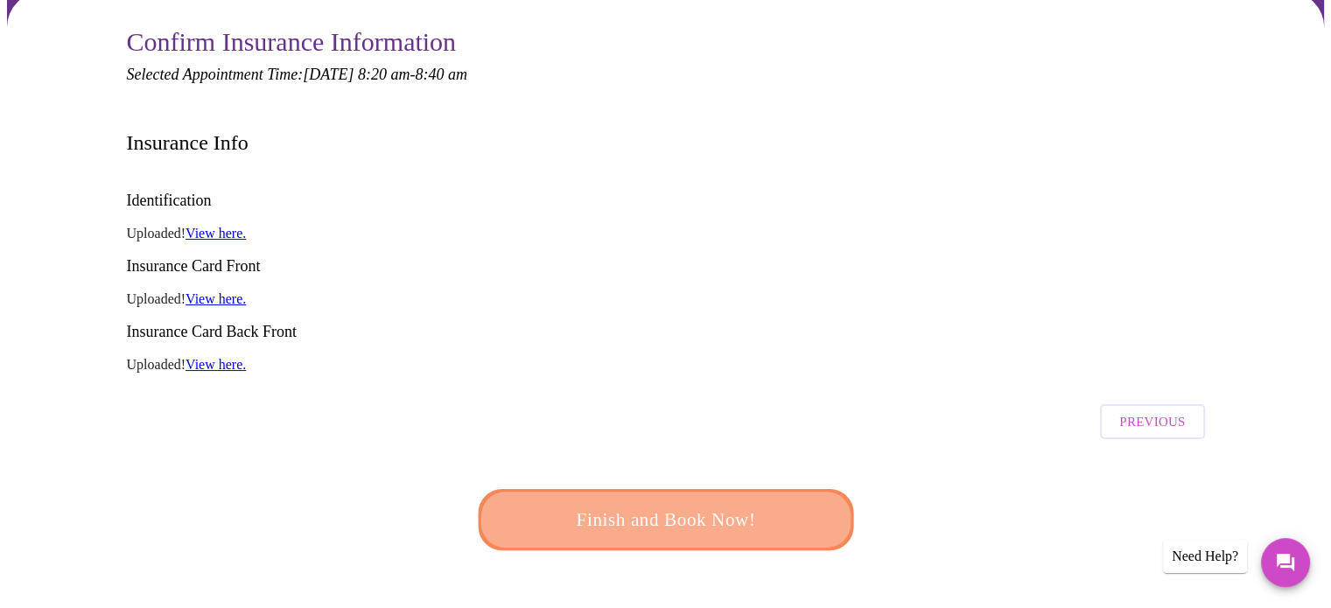
click at [683, 503] on span "Finish and Book Now!" at bounding box center [666, 519] width 334 height 33
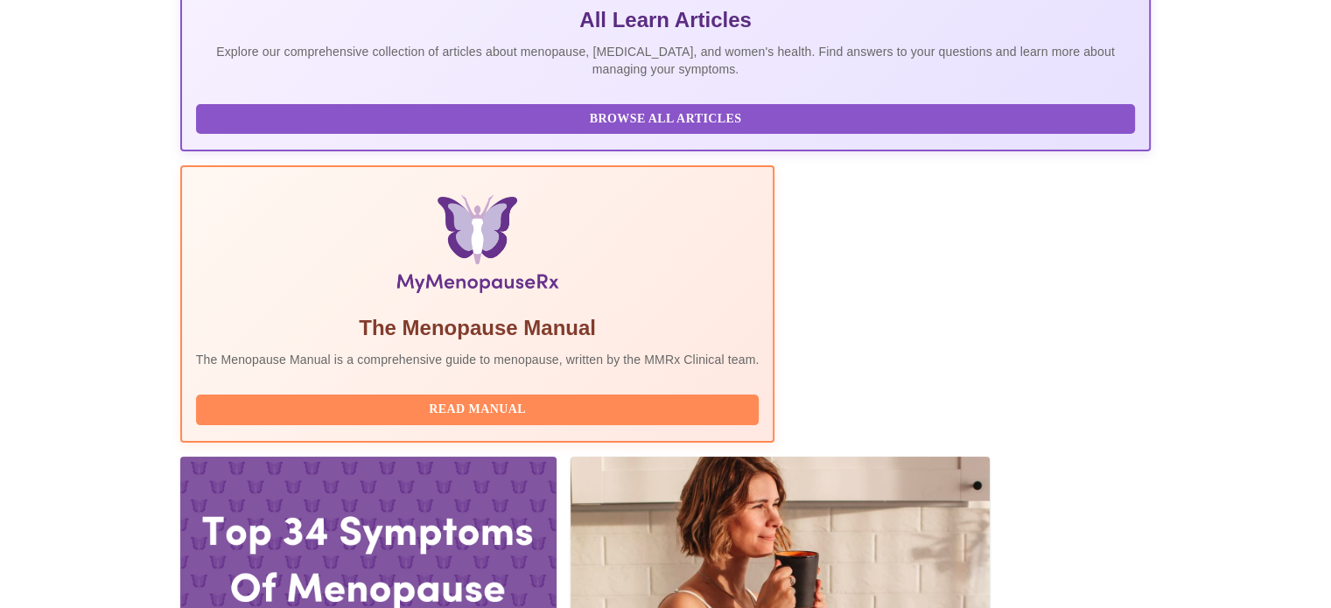
scroll to position [438, 0]
